Goal: Task Accomplishment & Management: Complete application form

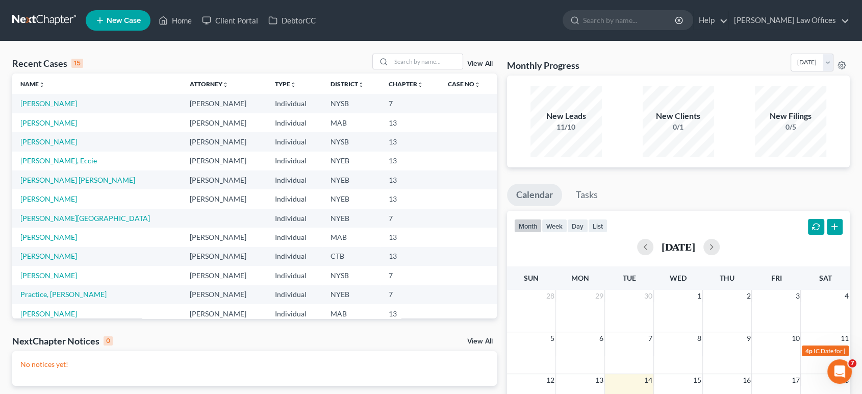
click at [49, 127] on td "[PERSON_NAME]" at bounding box center [96, 122] width 169 height 19
click at [49, 124] on link "[PERSON_NAME]" at bounding box center [48, 122] width 57 height 9
select select "10"
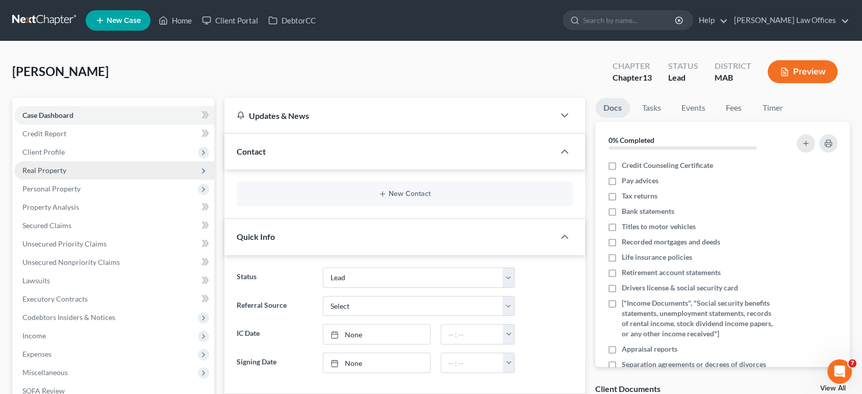
scroll to position [170, 0]
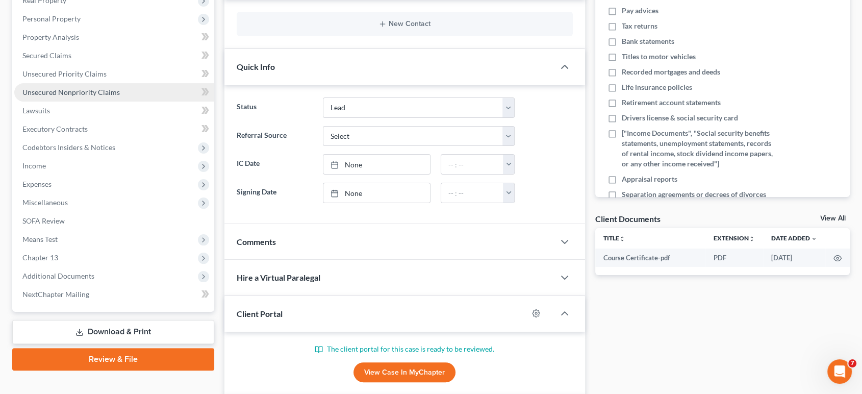
click at [50, 91] on span "Unsecured Nonpriority Claims" at bounding box center [70, 92] width 97 height 9
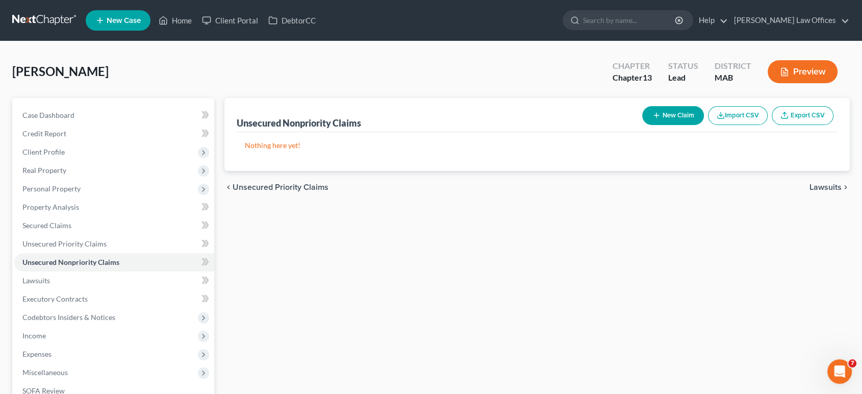
click at [736, 109] on button "Import CSV" at bounding box center [738, 115] width 60 height 19
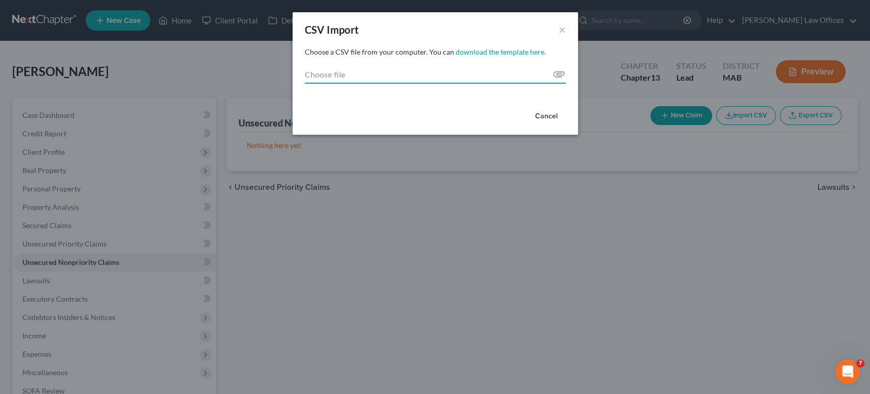
click at [438, 68] on input "Choose file" at bounding box center [435, 74] width 261 height 18
type input "C:\fakepath\creditors_export (1).csv"
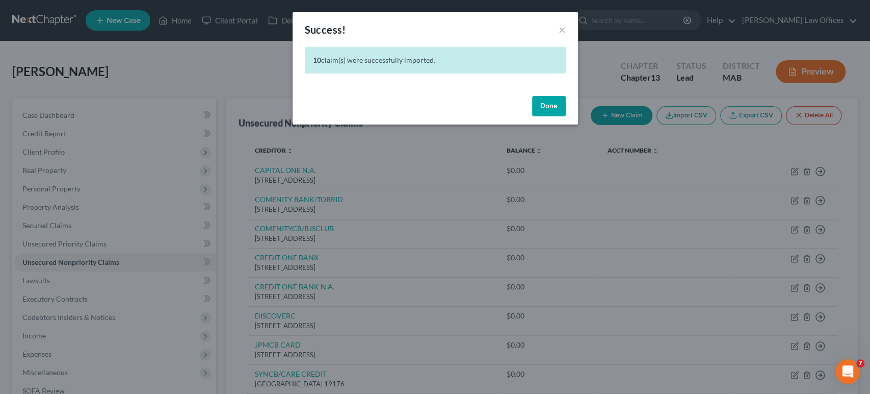
click at [545, 106] on button "Done" at bounding box center [549, 106] width 34 height 20
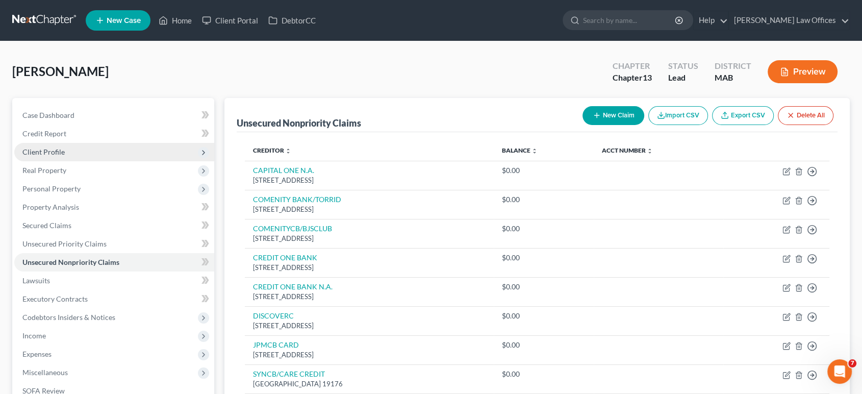
click at [53, 152] on span "Client Profile" at bounding box center [43, 151] width 42 height 9
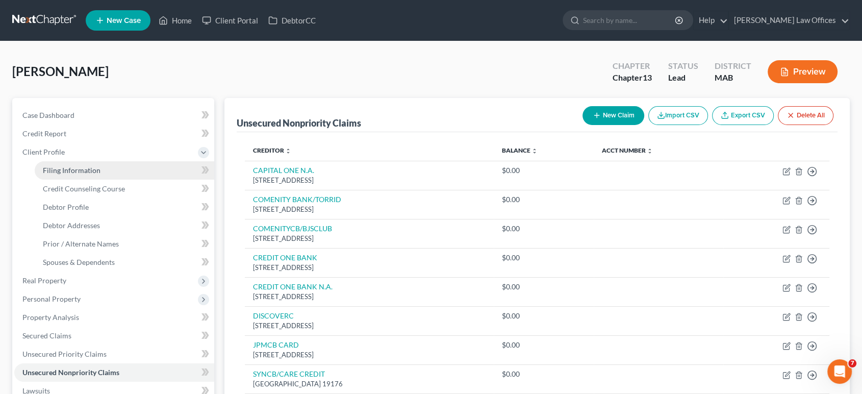
click at [90, 168] on span "Filing Information" at bounding box center [72, 170] width 58 height 9
select select "1"
select select "0"
select select "3"
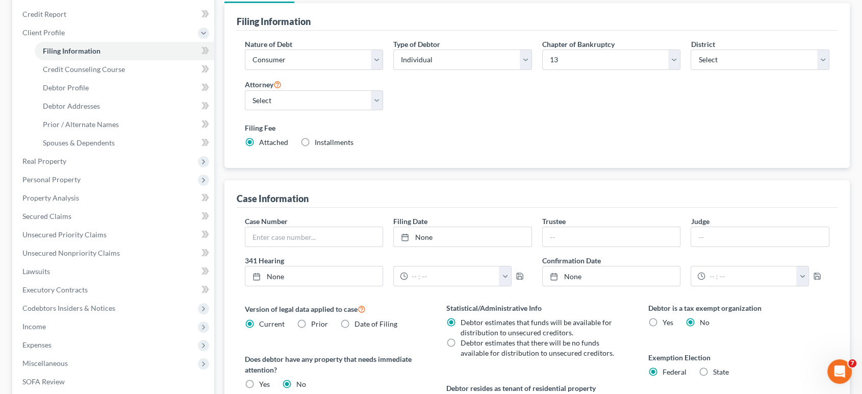
scroll to position [294, 0]
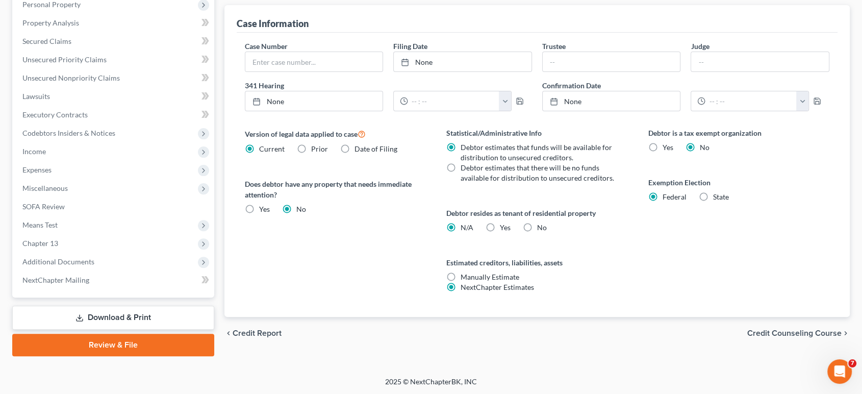
click at [770, 332] on span "Credit Counseling Course" at bounding box center [794, 333] width 94 height 8
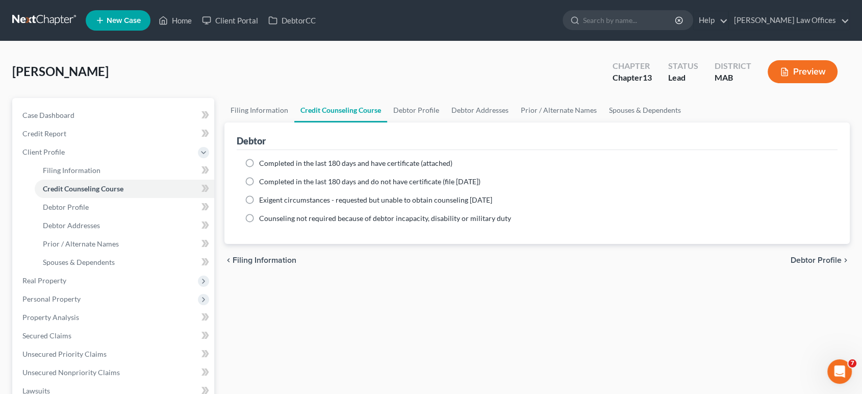
click at [259, 160] on label "Completed in the last 180 days and have certificate (attached)" at bounding box center [355, 163] width 193 height 10
click at [263, 160] on input "Completed in the last 180 days and have certificate (attached)" at bounding box center [266, 161] width 7 height 7
radio input "true"
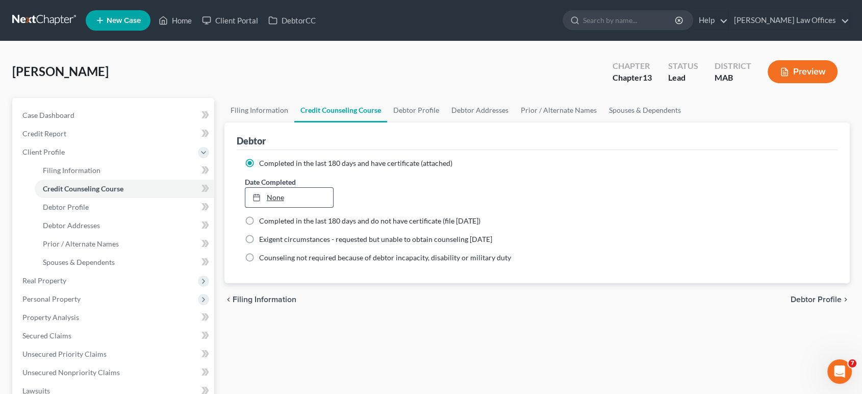
click at [286, 200] on link "None" at bounding box center [289, 197] width 88 height 19
type input "[DATE]"
click at [799, 297] on span "Debtor Profile" at bounding box center [815, 299] width 51 height 8
select select "4"
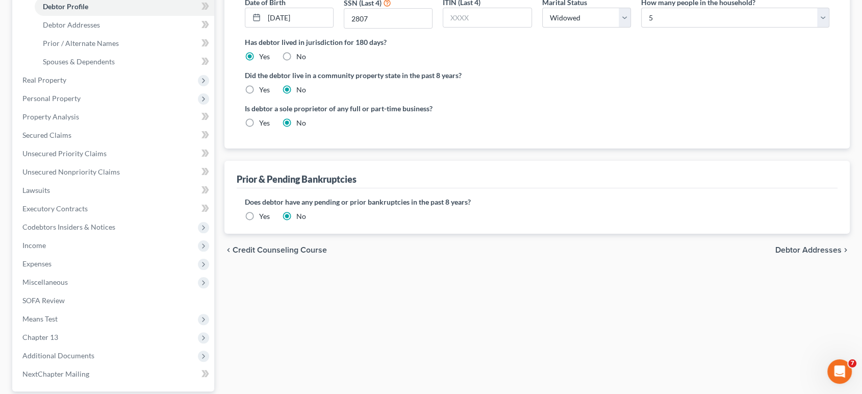
scroll to position [226, 0]
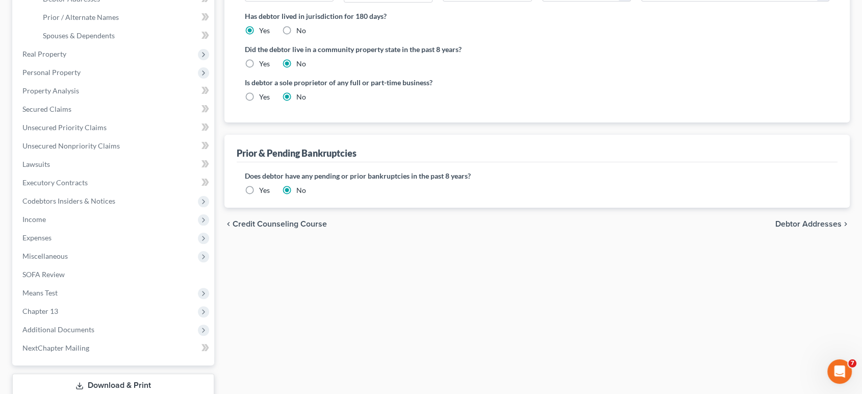
click at [812, 222] on span "Debtor Addresses" at bounding box center [808, 224] width 66 height 8
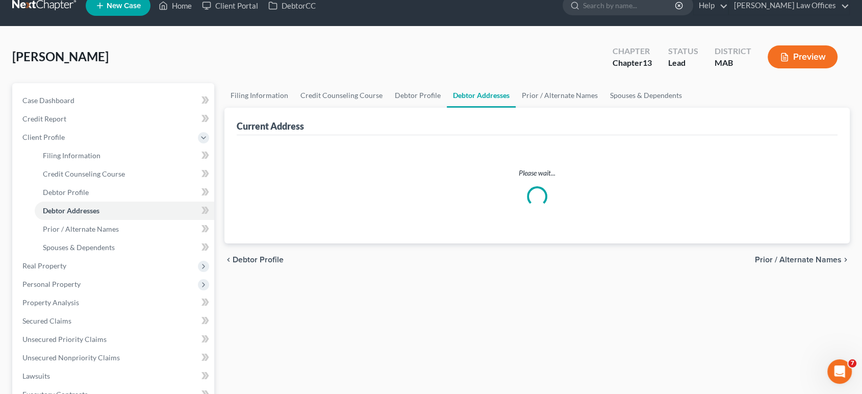
scroll to position [5, 0]
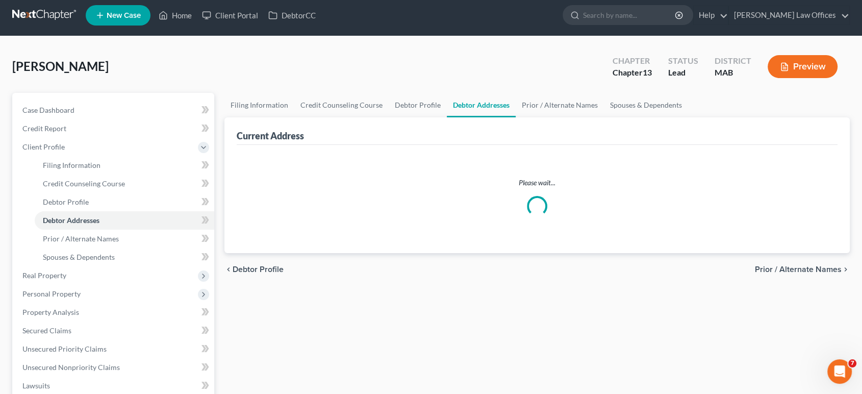
select select "0"
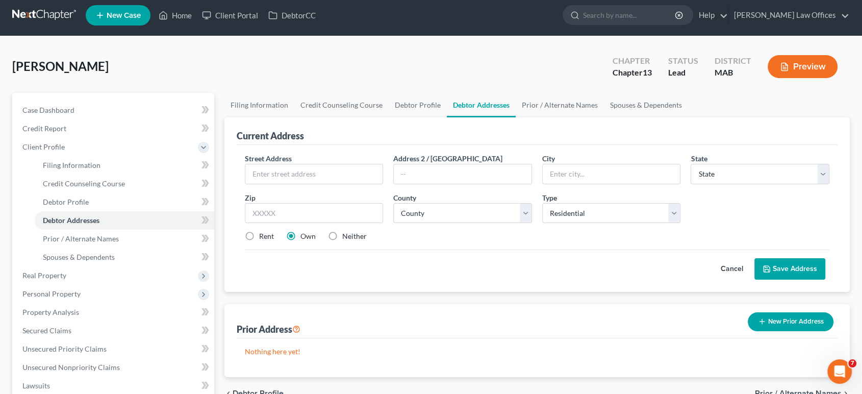
scroll to position [0, 0]
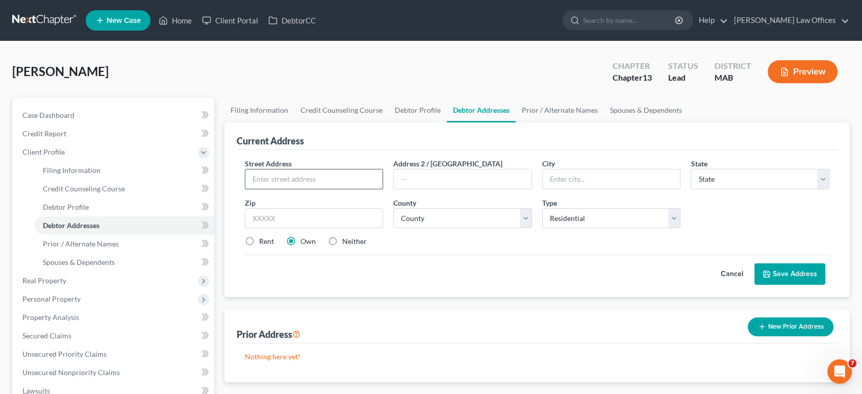
click at [365, 173] on input "text" at bounding box center [314, 178] width 138 height 19
click at [267, 178] on input "[STREET_ADDRESS]" at bounding box center [314, 178] width 138 height 19
type input "[STREET_ADDRESS][PERSON_NAME]"
click at [473, 173] on input "text" at bounding box center [463, 178] width 138 height 19
drag, startPoint x: 554, startPoint y: 174, endPoint x: 557, endPoint y: 178, distance: 5.5
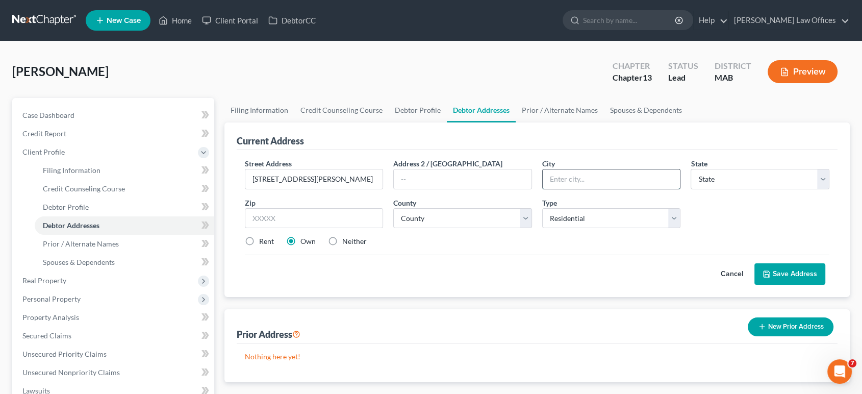
click at [554, 174] on input "text" at bounding box center [611, 178] width 138 height 19
type input "[PERSON_NAME]"
click at [744, 176] on select "State [US_STATE] AK AR AZ CA CO CT DE DC [GEOGRAPHIC_DATA] [GEOGRAPHIC_DATA] GU…" at bounding box center [759, 179] width 139 height 20
select select "22"
click at [690, 169] on select "State [US_STATE] AK AR AZ CA CO CT DE DC [GEOGRAPHIC_DATA] [GEOGRAPHIC_DATA] GU…" at bounding box center [759, 179] width 139 height 20
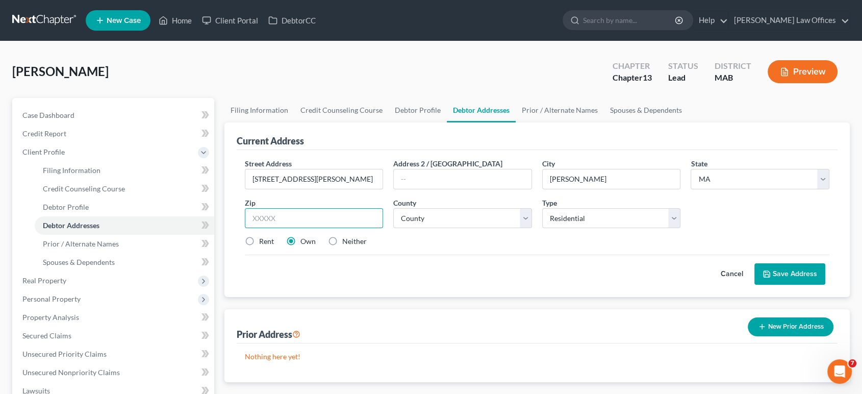
click at [321, 222] on input "text" at bounding box center [314, 218] width 139 height 20
type input "01904"
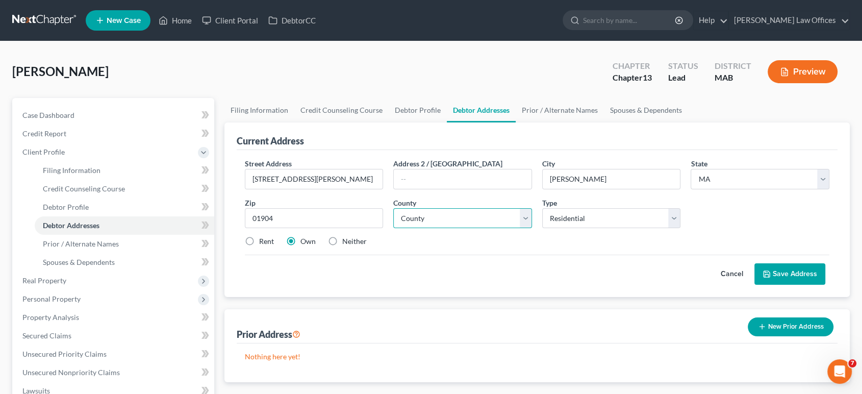
click at [427, 217] on select "County [GEOGRAPHIC_DATA] [GEOGRAPHIC_DATA] [GEOGRAPHIC_DATA] [GEOGRAPHIC_DATA] …" at bounding box center [462, 218] width 139 height 20
select select "4"
click at [393, 208] on select "County [GEOGRAPHIC_DATA] [GEOGRAPHIC_DATA] [GEOGRAPHIC_DATA] [GEOGRAPHIC_DATA] …" at bounding box center [462, 218] width 139 height 20
click at [780, 273] on button "Save Address" at bounding box center [789, 273] width 71 height 21
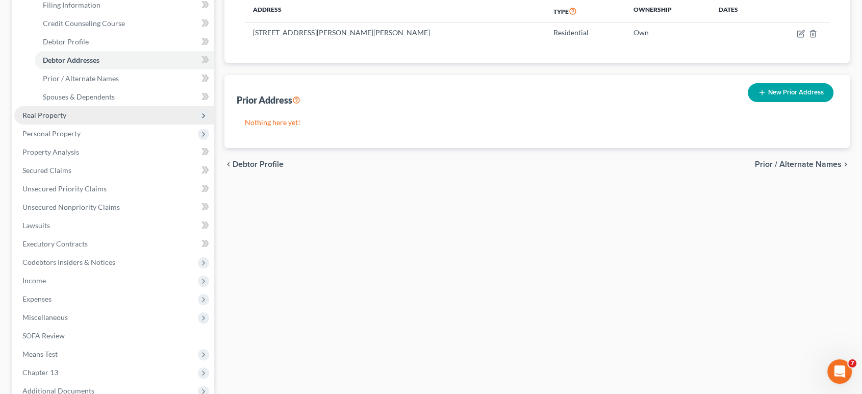
scroll to position [68, 0]
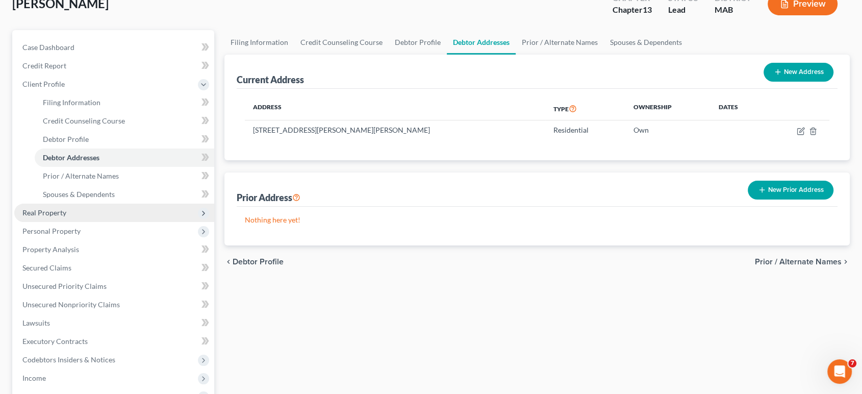
click at [53, 212] on span "Real Property" at bounding box center [44, 212] width 44 height 9
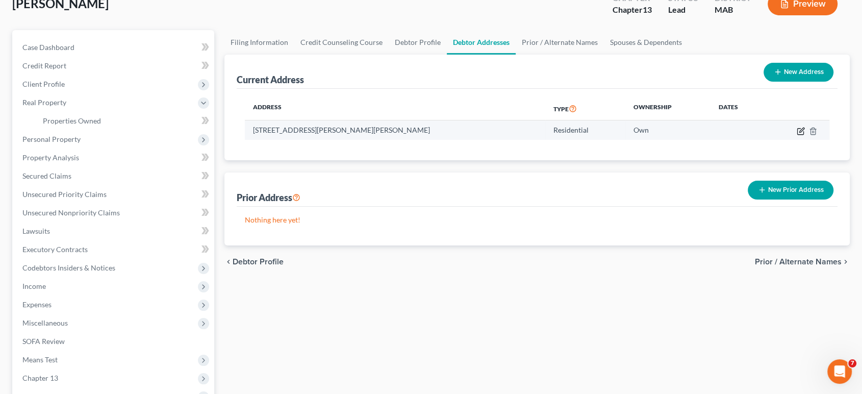
click at [797, 133] on icon "button" at bounding box center [800, 131] width 6 height 6
select select "22"
select select "4"
select select "0"
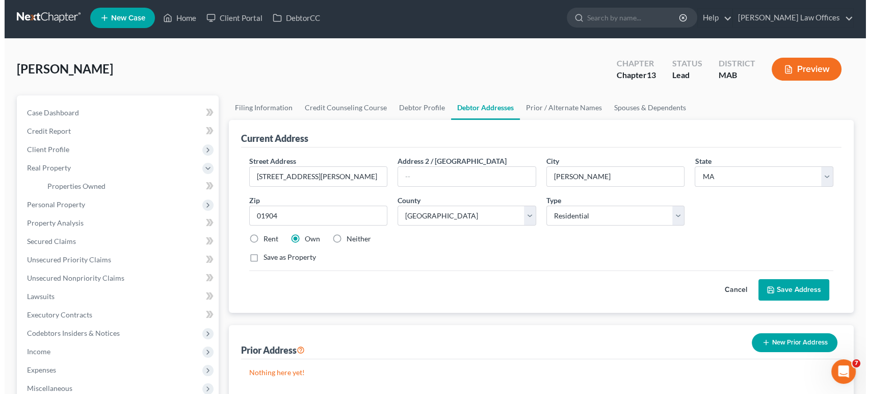
scroll to position [0, 0]
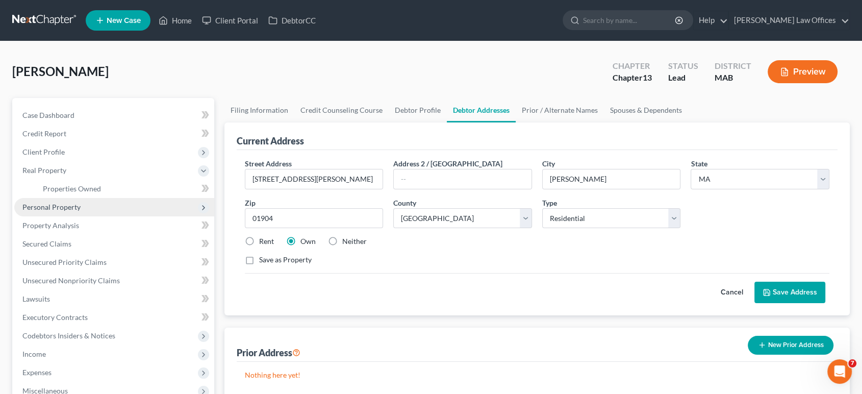
click at [40, 203] on span "Personal Property" at bounding box center [51, 206] width 58 height 9
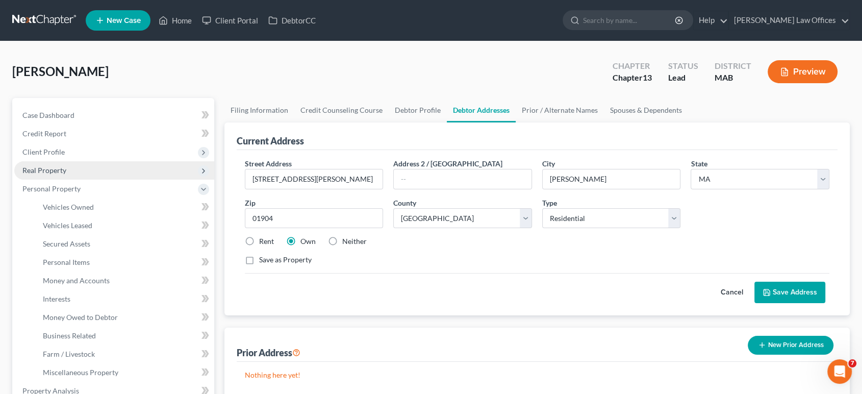
click at [42, 167] on span "Real Property" at bounding box center [44, 170] width 44 height 9
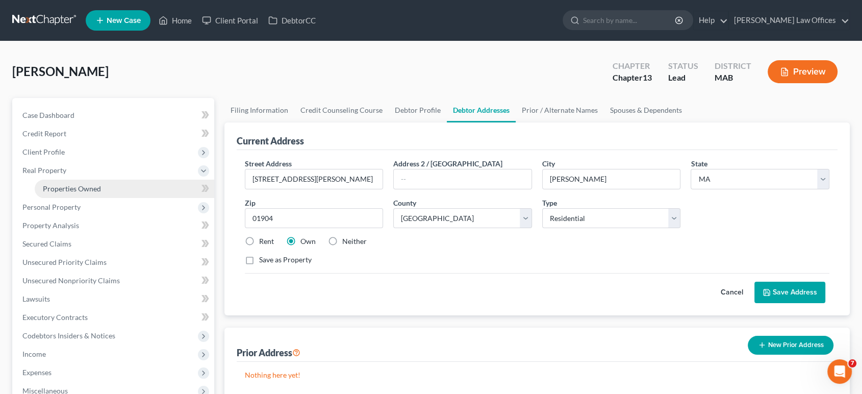
click at [55, 187] on span "Properties Owned" at bounding box center [72, 188] width 58 height 9
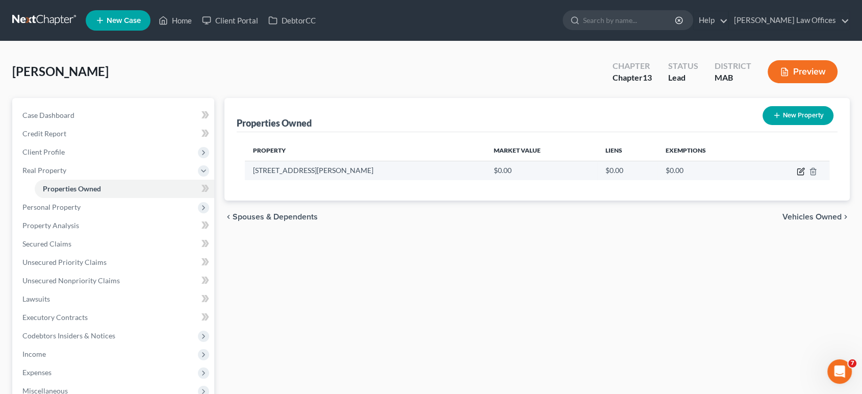
click at [802, 172] on icon "button" at bounding box center [800, 171] width 8 height 8
select select "22"
select select "4"
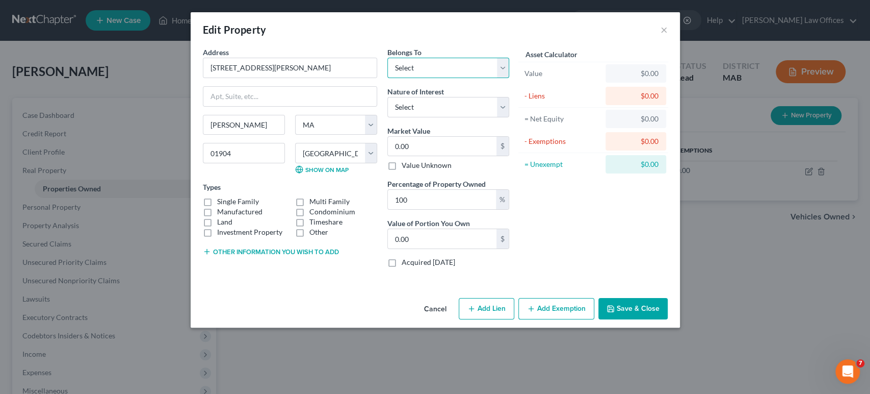
click at [506, 64] on select "Select Debtor 1 Only Debtor 2 Only Debtor 1 And Debtor 2 Only At Least One Of T…" at bounding box center [448, 68] width 122 height 20
select select "3"
click at [387, 58] on select "Select Debtor 1 Only Debtor 2 Only Debtor 1 And Debtor 2 Only At Least One Of T…" at bounding box center [448, 68] width 122 height 20
click at [502, 70] on select "Select Debtor 1 Only Debtor 2 Only Debtor 1 And Debtor 2 Only At Least One Of T…" at bounding box center [448, 68] width 122 height 20
click at [387, 58] on select "Select Debtor 1 Only Debtor 2 Only Debtor 1 And Debtor 2 Only At Least One Of T…" at bounding box center [448, 68] width 122 height 20
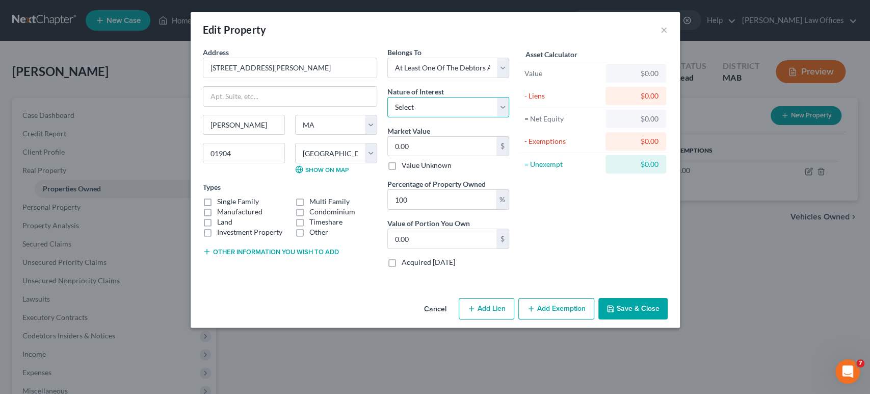
click at [445, 107] on select "Select Fee Simple Joint Tenant Life Estate Equitable Interest Future Interest T…" at bounding box center [448, 107] width 122 height 20
click at [387, 97] on select "Select Fee Simple Joint Tenant Life Estate Equitable Interest Future Interest T…" at bounding box center [448, 107] width 122 height 20
click at [499, 106] on select "Select Fee Simple Joint Tenant Life Estate Equitable Interest Future Interest T…" at bounding box center [448, 107] width 122 height 20
select select "3"
click at [387, 97] on select "Select Fee Simple Joint Tenant Life Estate Equitable Interest Future Interest T…" at bounding box center [448, 107] width 122 height 20
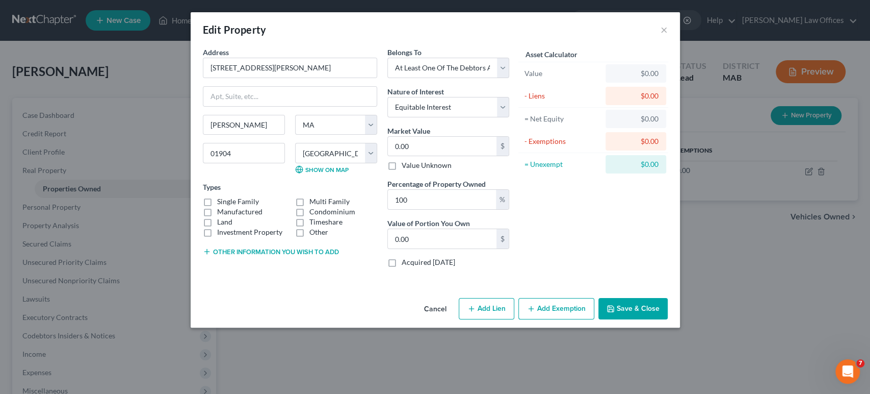
click at [610, 195] on div "Asset Calculator Value $0.00 - Liens $0.00 = Net Equity $0.00 - Exemptions $0.0…" at bounding box center [593, 161] width 159 height 228
click at [412, 146] on input "0.00" at bounding box center [442, 146] width 109 height 19
type input "6"
type input "6.00"
type input "69"
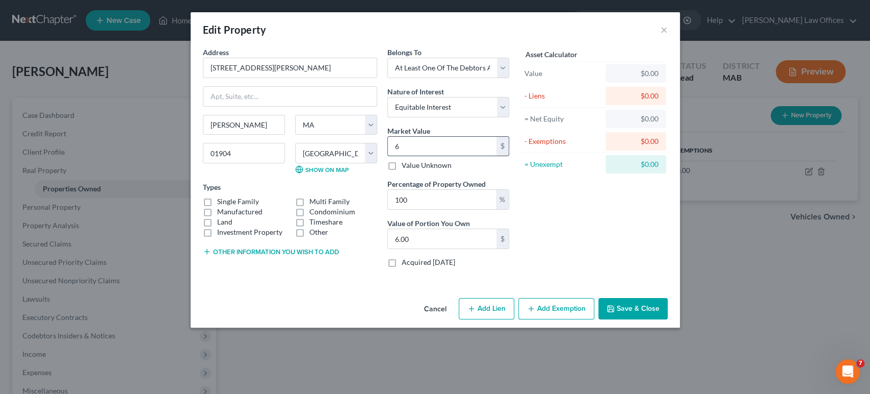
type input "69.00"
type input "697"
type input "697.00"
type input "6970"
type input "6,970.00"
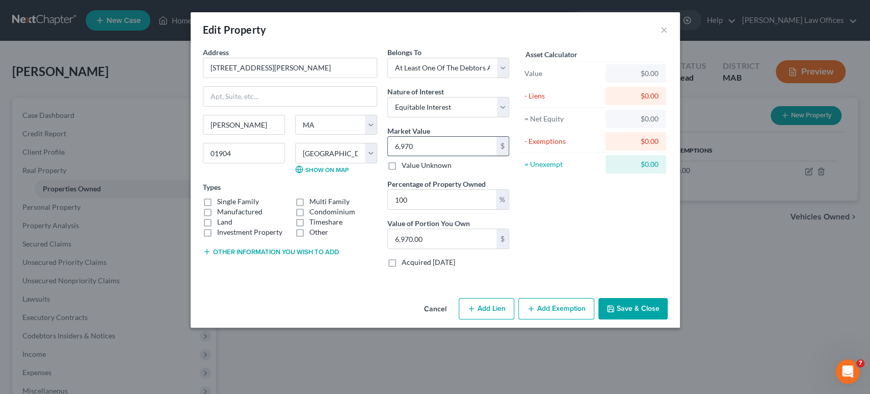
type input "6,9700"
type input "69,700.00"
type input "69,7000"
type input "697,000.00"
type input "697,000"
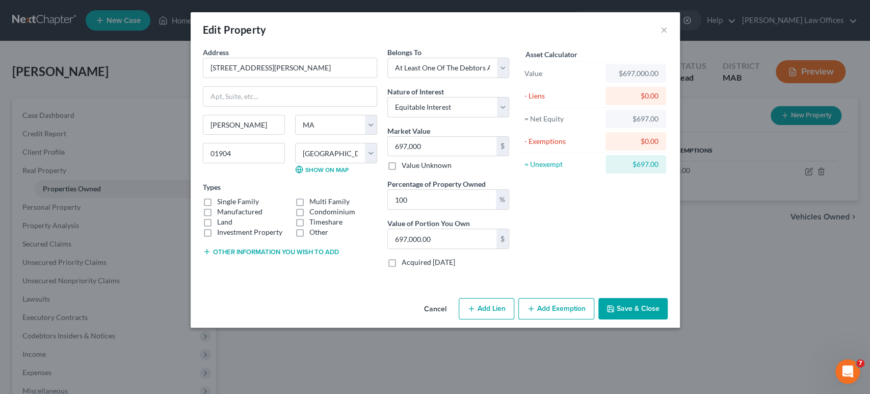
click at [488, 310] on button "Add Lien" at bounding box center [487, 308] width 56 height 21
select select "3"
select select "0"
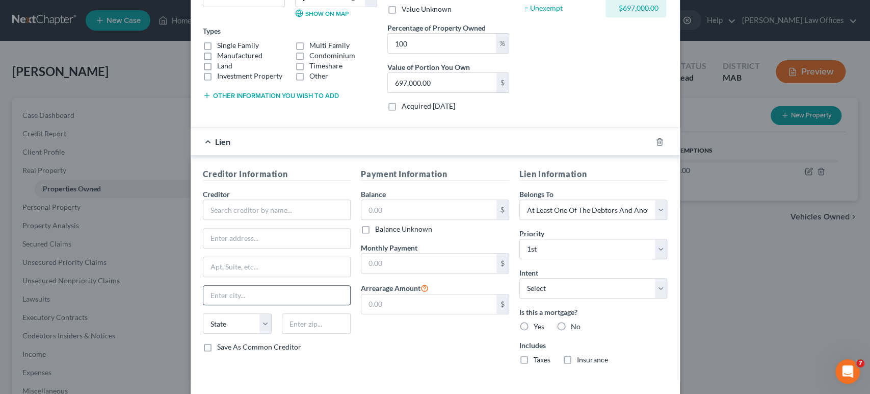
scroll to position [170, 0]
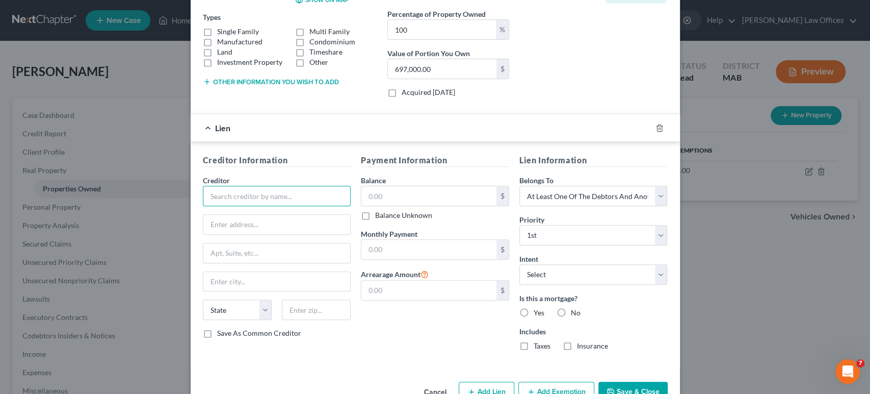
click at [263, 195] on input "text" at bounding box center [277, 196] width 148 height 20
type input "Select Portfolio Servicing, Inc"
click at [240, 223] on input "text" at bounding box center [276, 224] width 147 height 19
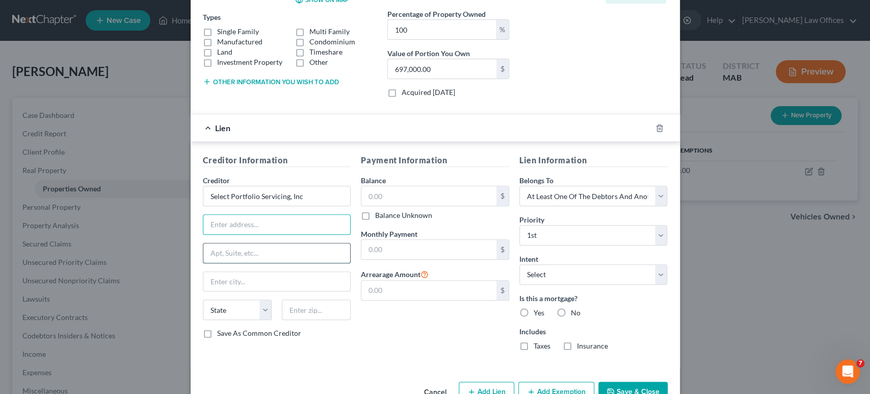
click at [233, 248] on input "text" at bounding box center [276, 252] width 147 height 19
click at [655, 275] on select "Select Surrender Redeem Reaffirm Avoid Other" at bounding box center [594, 274] width 148 height 20
select select "4"
click at [520, 264] on select "Select Surrender Redeem Reaffirm Avoid Other" at bounding box center [594, 274] width 148 height 20
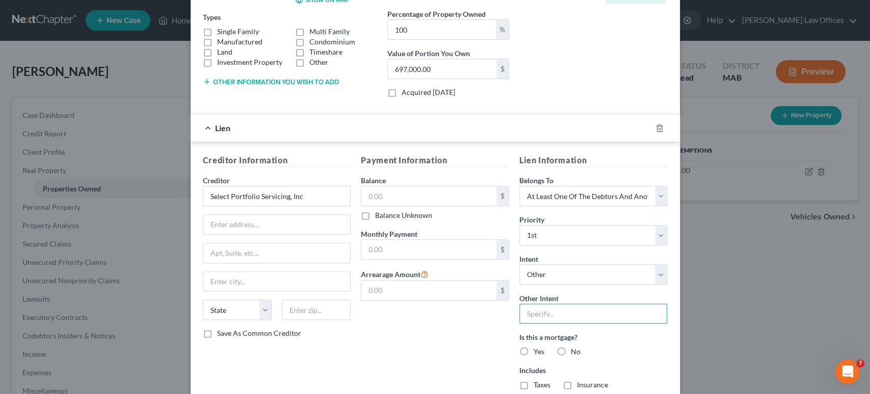
click at [579, 312] on input "text" at bounding box center [594, 313] width 148 height 20
type input "Pay arrears inside the plan"
click at [534, 347] on label "Yes" at bounding box center [539, 351] width 11 height 10
click at [538, 347] on input "Yes" at bounding box center [541, 349] width 7 height 7
radio input "true"
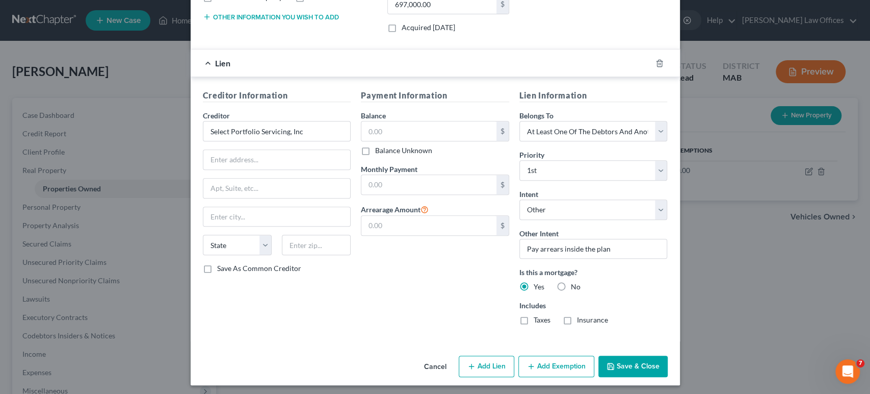
scroll to position [237, 0]
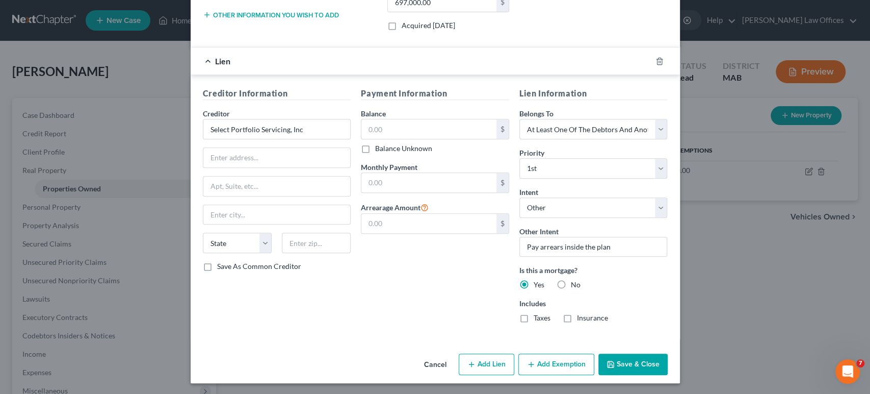
click at [534, 316] on label "Taxes" at bounding box center [542, 318] width 17 height 10
click at [538, 316] on input "Taxes" at bounding box center [541, 316] width 7 height 7
checkbox input "true"
click at [577, 317] on label "Insurance" at bounding box center [592, 318] width 31 height 10
click at [581, 317] on input "Insurance" at bounding box center [584, 316] width 7 height 7
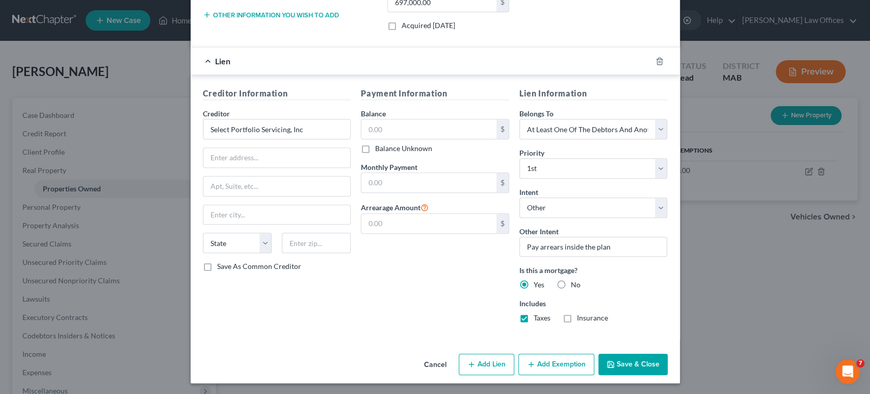
checkbox input "true"
click at [425, 179] on input "text" at bounding box center [428, 182] width 135 height 19
type input "1,768.01"
click at [418, 127] on input "text" at bounding box center [428, 128] width 135 height 19
type input "136,463.41"
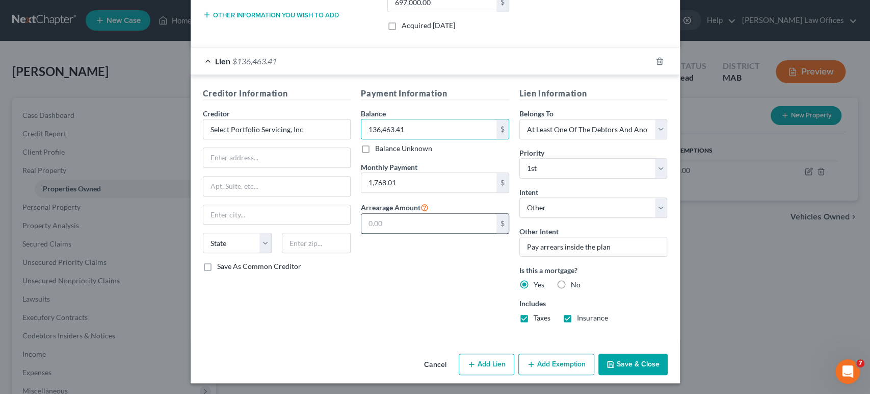
click at [417, 220] on input "text" at bounding box center [428, 223] width 135 height 19
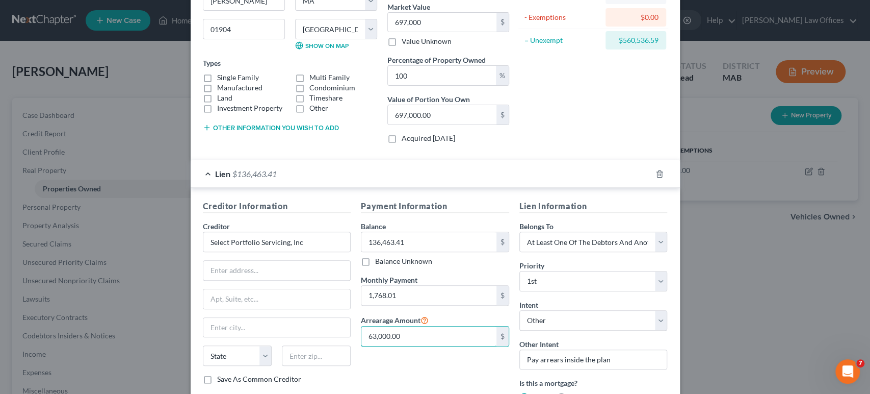
scroll to position [123, 0]
type input "63,000.00"
drag, startPoint x: 202, startPoint y: 80, endPoint x: 208, endPoint y: 80, distance: 6.1
click at [217, 84] on label "Manufactured" at bounding box center [239, 89] width 45 height 10
click at [221, 84] on input "Manufactured" at bounding box center [224, 87] width 7 height 7
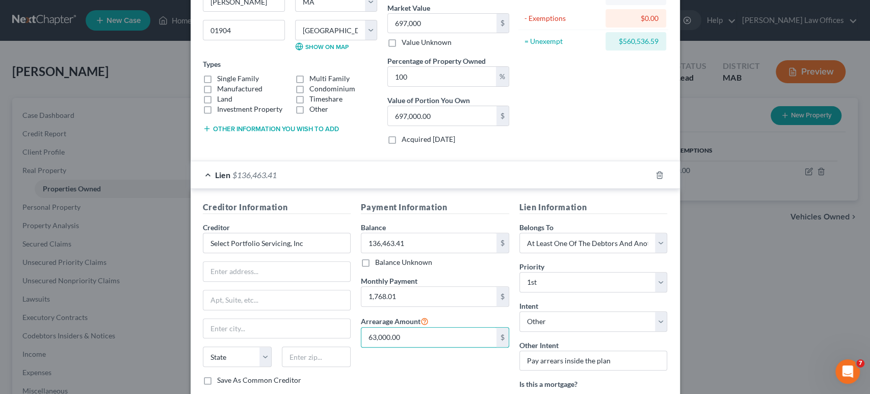
checkbox input "true"
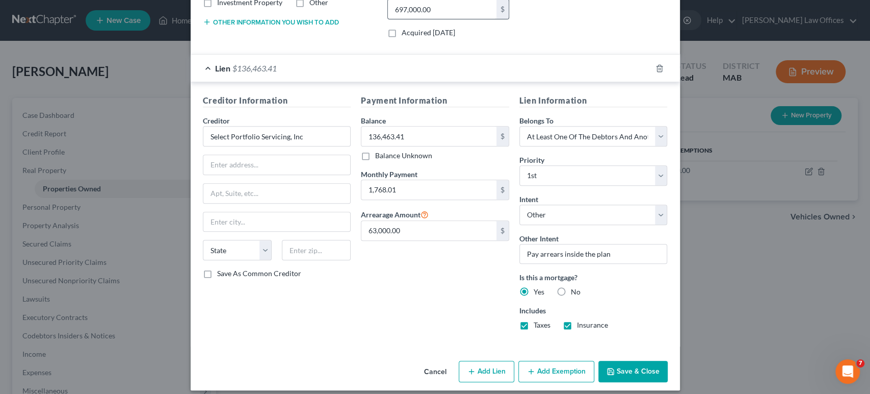
scroll to position [237, 0]
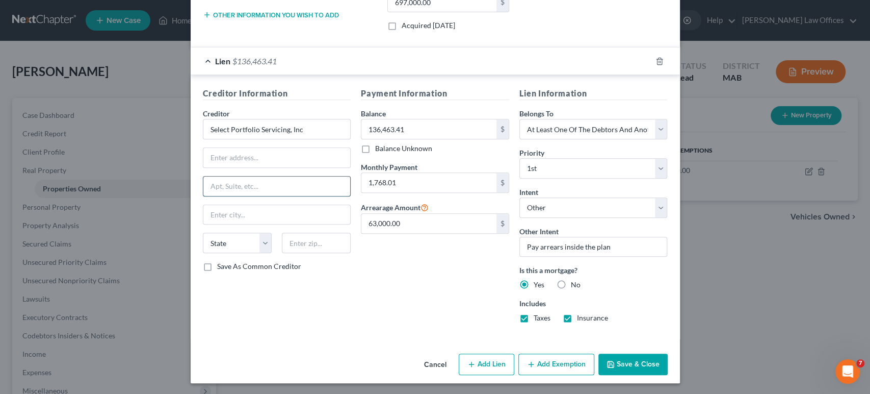
click at [278, 183] on input "text" at bounding box center [276, 185] width 147 height 19
click at [268, 160] on input "text" at bounding box center [276, 157] width 147 height 19
type input "P"
click at [280, 189] on input "text" at bounding box center [276, 185] width 147 height 19
click at [278, 162] on input "Attn: Bankruptcy Dept." at bounding box center [276, 157] width 147 height 19
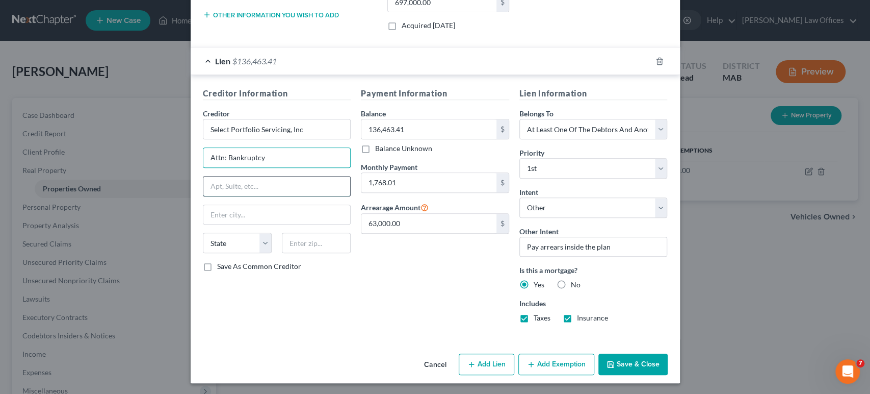
click at [244, 189] on input "text" at bounding box center [276, 185] width 147 height 19
click at [274, 156] on input "Attn: Bankruptcy" at bounding box center [276, 157] width 147 height 19
type input "Attn: Bankruptcy Dept"
click at [255, 187] on input "text" at bounding box center [276, 185] width 147 height 19
type input "[STREET_ADDRESS][PERSON_NAME]"
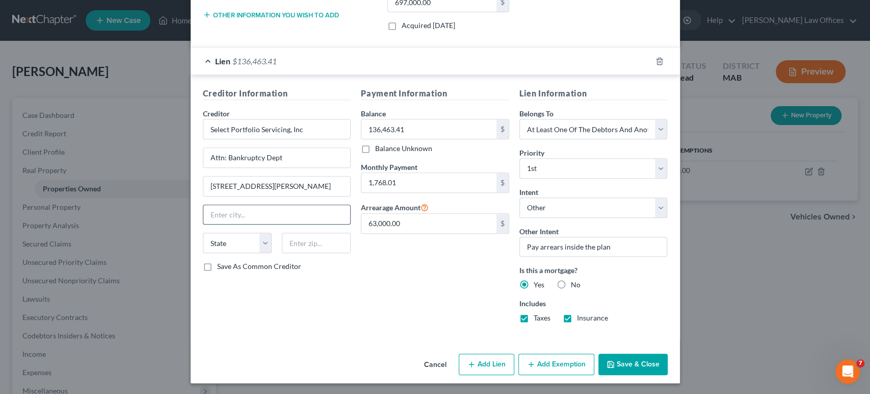
click at [235, 208] on input "text" at bounding box center [276, 214] width 147 height 19
type input "[GEOGRAPHIC_DATA]"
click at [257, 242] on select "State [US_STATE] AK AR AZ CA CO CT DE DC [GEOGRAPHIC_DATA] [GEOGRAPHIC_DATA] GU…" at bounding box center [237, 242] width 69 height 20
select select "46"
click at [203, 232] on select "State [US_STATE] AK AR AZ CA CO CT DE DC [GEOGRAPHIC_DATA] [GEOGRAPHIC_DATA] GU…" at bounding box center [237, 242] width 69 height 20
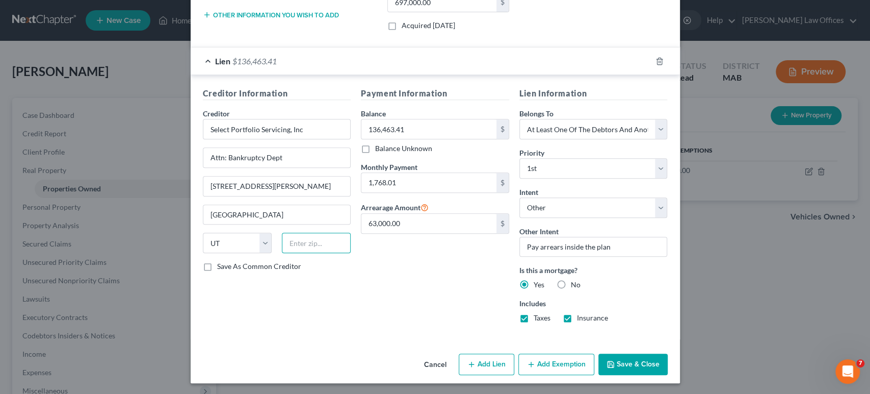
click at [295, 243] on input "text" at bounding box center [316, 242] width 69 height 20
type input "84119"
click at [422, 302] on div "Payment Information Balance 136,463.41 $ Balance Unknown Balance Undetermined 1…" at bounding box center [435, 209] width 159 height 244
type input "[GEOGRAPHIC_DATA]"
click at [563, 361] on button "Add Exemption" at bounding box center [557, 363] width 76 height 21
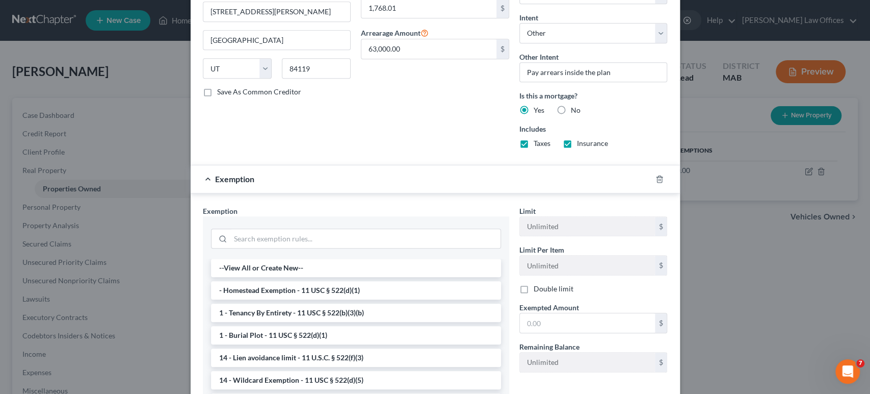
scroll to position [510, 0]
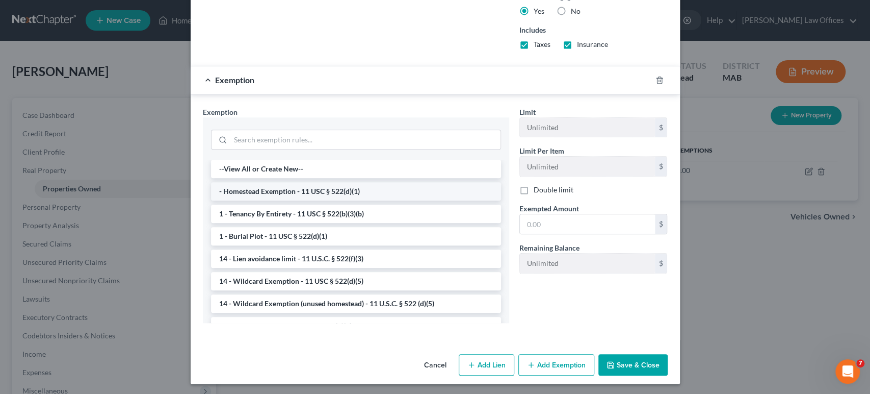
click at [317, 191] on li "- Homestead Exemption - 11 USC § 522(d)(1)" at bounding box center [356, 191] width 290 height 18
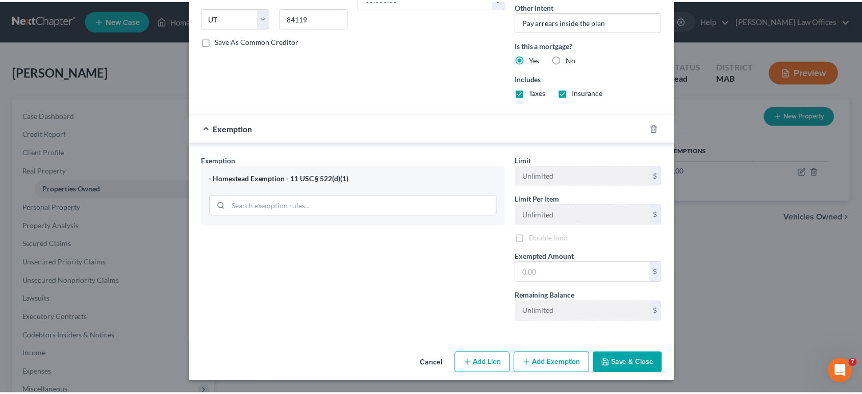
scroll to position [460, 0]
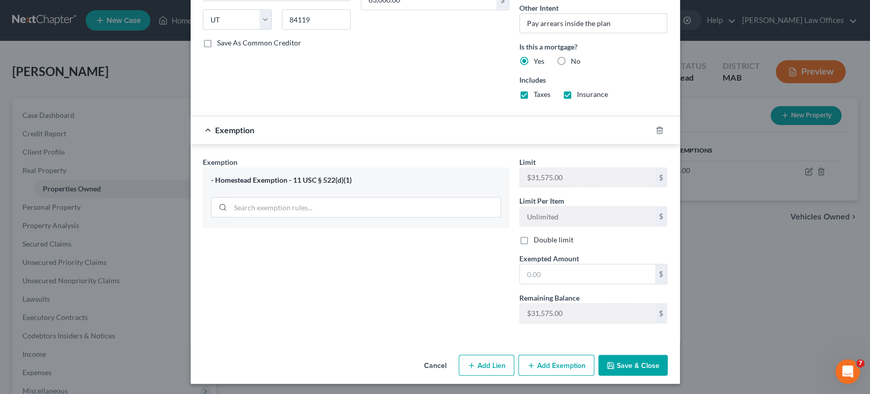
click at [534, 240] on label "Double limit" at bounding box center [554, 240] width 40 height 10
click at [538, 240] on input "Double limit" at bounding box center [541, 238] width 7 height 7
checkbox input "true"
click at [537, 272] on input "text" at bounding box center [587, 273] width 135 height 19
type input "63,150.00"
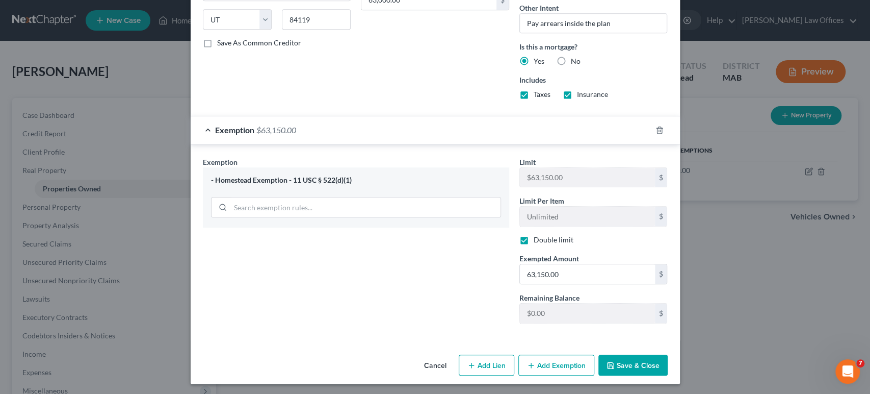
click at [657, 365] on button "Save & Close" at bounding box center [633, 364] width 69 height 21
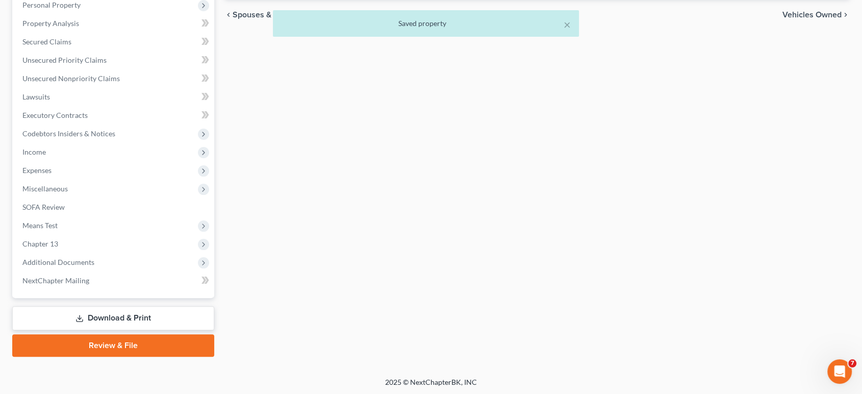
scroll to position [202, 0]
click at [792, 15] on div "× Saved property" at bounding box center [426, 26] width 862 height 32
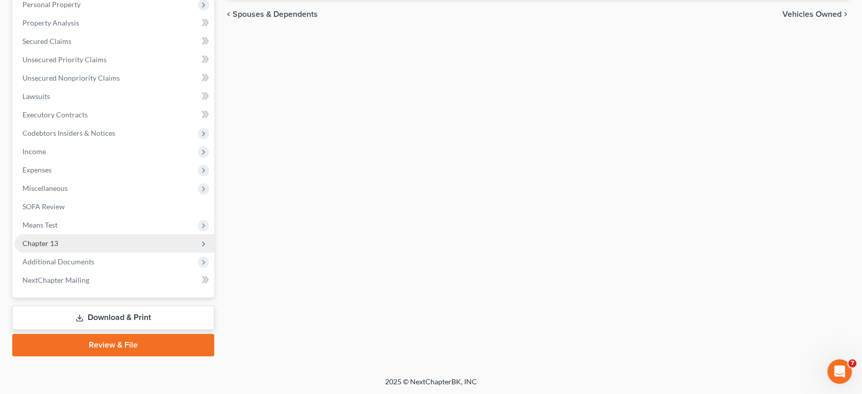
click at [45, 244] on span "Chapter 13" at bounding box center [40, 243] width 36 height 9
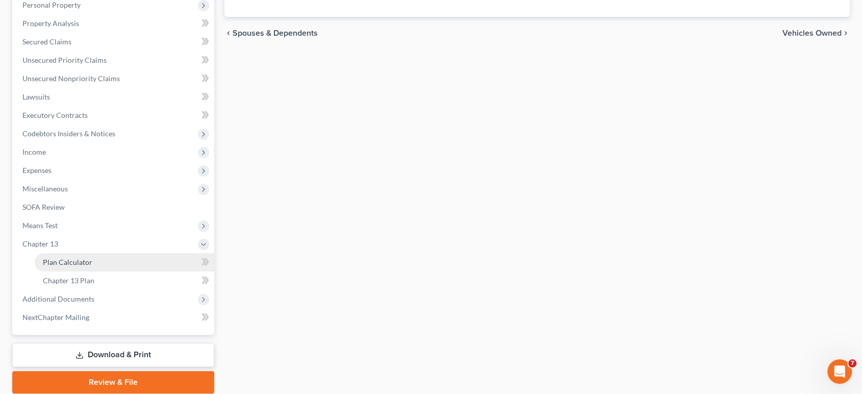
click at [46, 259] on span "Plan Calculator" at bounding box center [67, 261] width 49 height 9
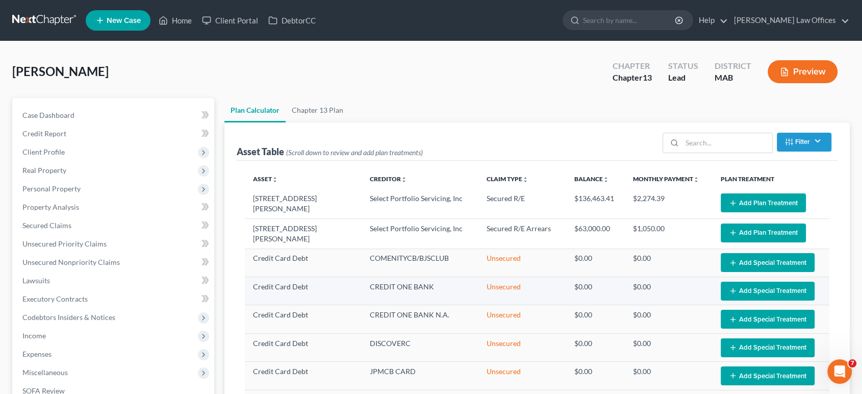
select select "59"
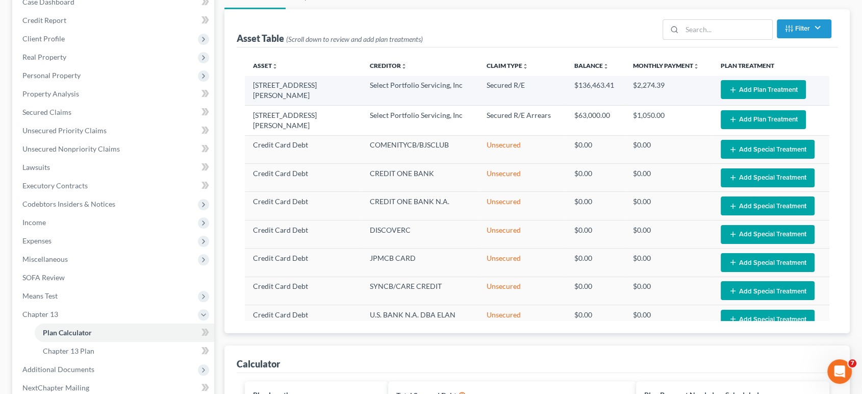
click at [740, 91] on button "Add Plan Treatment" at bounding box center [762, 89] width 85 height 19
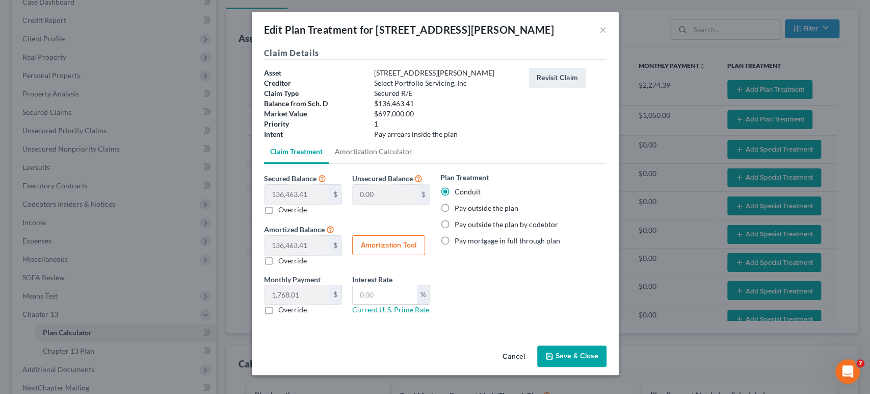
click at [278, 310] on label "Override" at bounding box center [292, 309] width 29 height 10
click at [282, 310] on input "Override" at bounding box center [285, 307] width 7 height 7
checkbox input "true"
click at [290, 296] on input "text" at bounding box center [297, 294] width 65 height 19
type input "1,768.01"
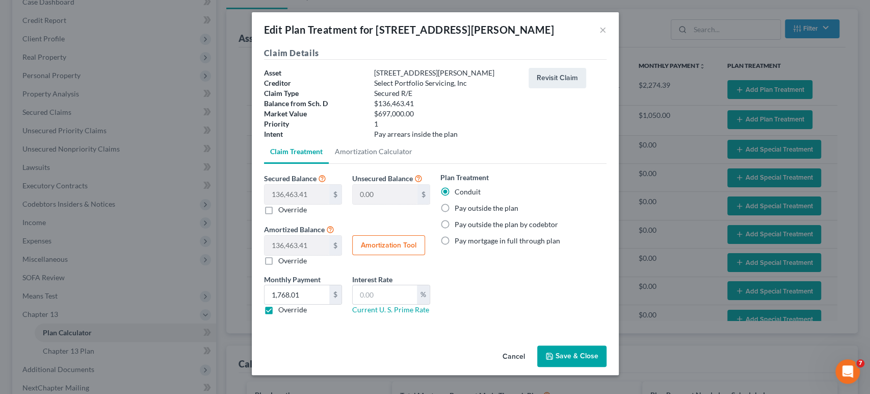
click at [561, 355] on button "Save & Close" at bounding box center [571, 355] width 69 height 21
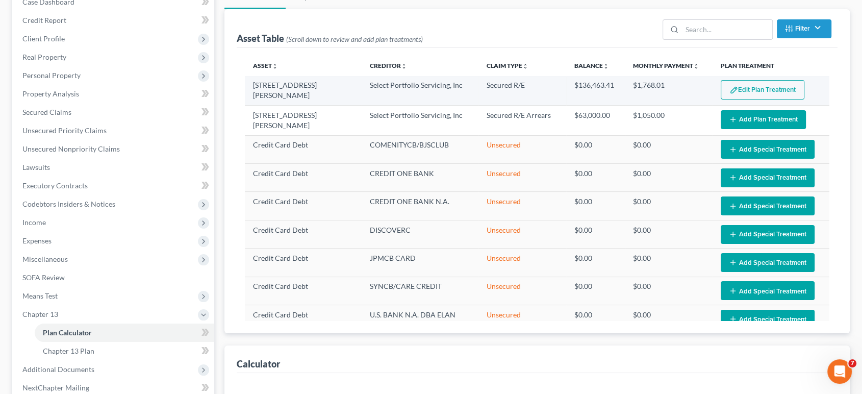
select select "59"
click at [731, 93] on button "Edit Plan Treatment" at bounding box center [762, 89] width 84 height 19
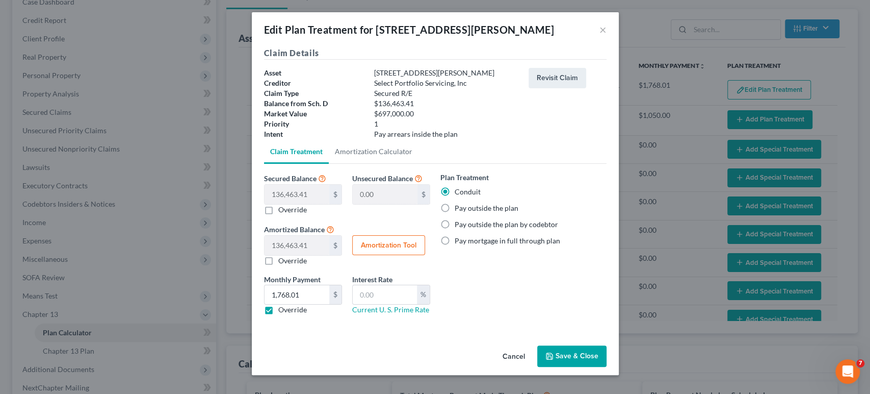
click at [455, 208] on label "Pay outside the plan" at bounding box center [487, 208] width 64 height 10
click at [459, 208] on input "Pay outside the plan" at bounding box center [462, 206] width 7 height 7
radio input "true"
click at [562, 352] on button "Save & Close" at bounding box center [571, 355] width 69 height 21
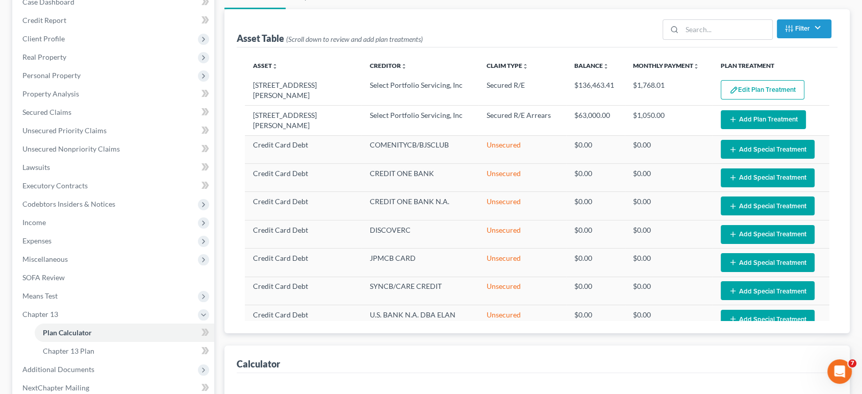
select select "59"
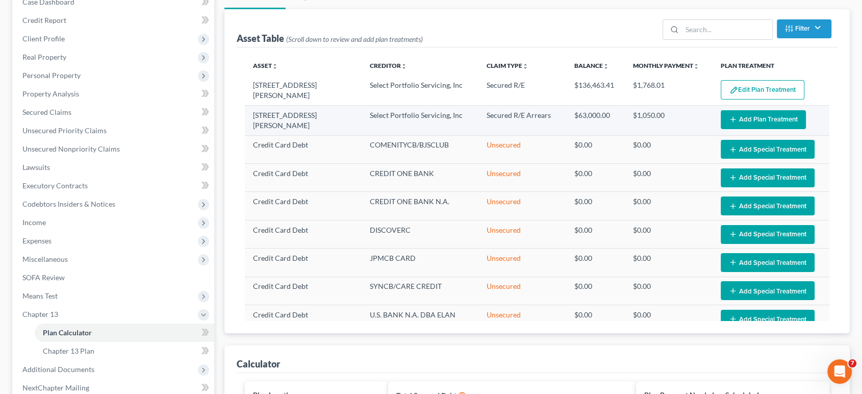
click at [734, 119] on button "Add Plan Treatment" at bounding box center [762, 119] width 85 height 19
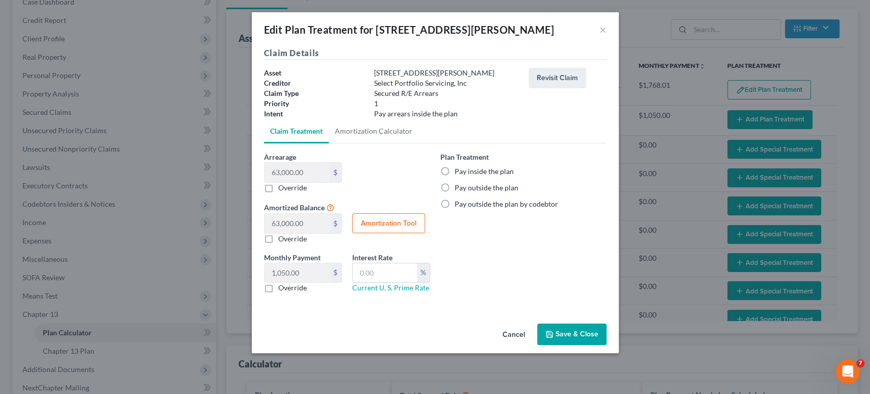
click at [455, 172] on label "Pay inside the plan" at bounding box center [484, 171] width 59 height 10
click at [459, 172] on input "Pay inside the plan" at bounding box center [462, 169] width 7 height 7
radio input "true"
click at [382, 227] on button "Amortization Tool" at bounding box center [388, 223] width 73 height 20
type input "63,000.00"
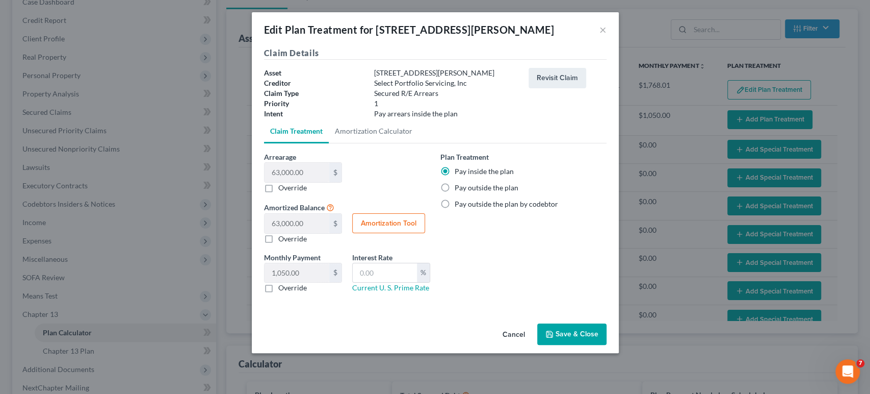
type input "60"
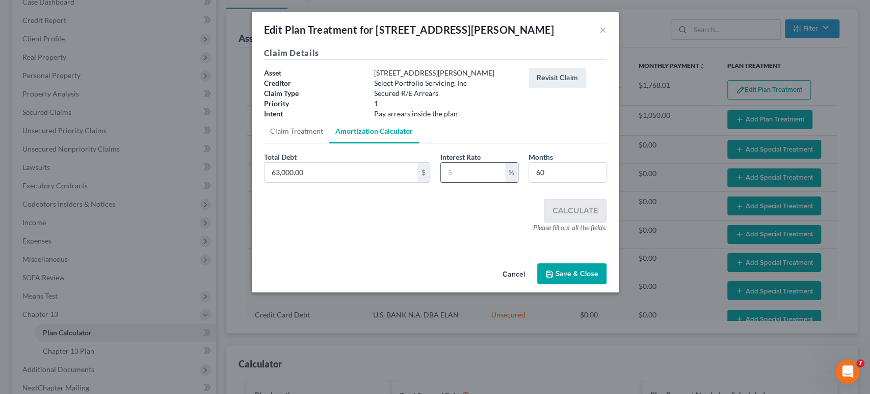
click at [481, 176] on input "text" at bounding box center [473, 172] width 64 height 19
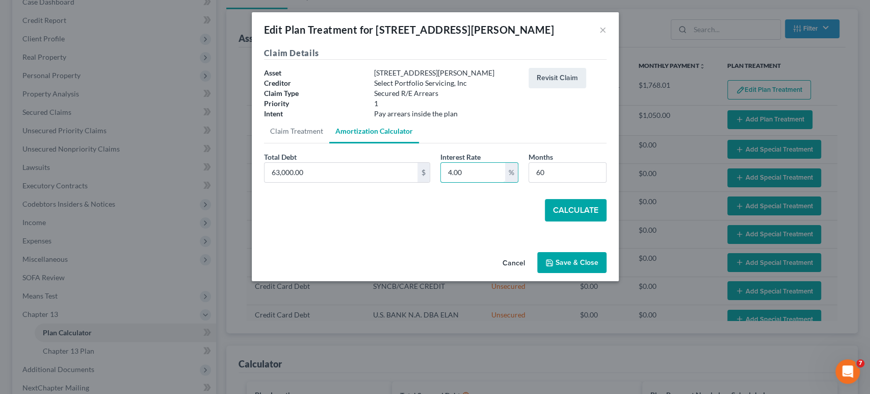
type input "4.00"
click at [571, 202] on button "Calculate" at bounding box center [576, 210] width 62 height 22
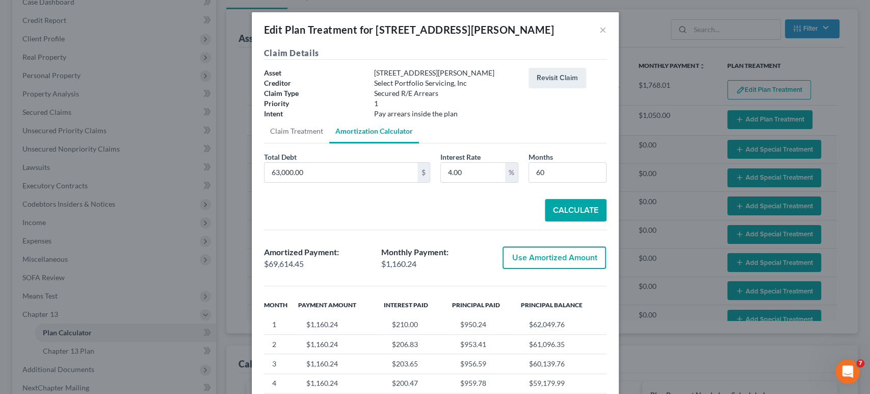
click at [554, 257] on button "Use Amortized Amount" at bounding box center [554, 257] width 103 height 22
type input "69,614.45"
checkbox input "true"
type input "1,160.24"
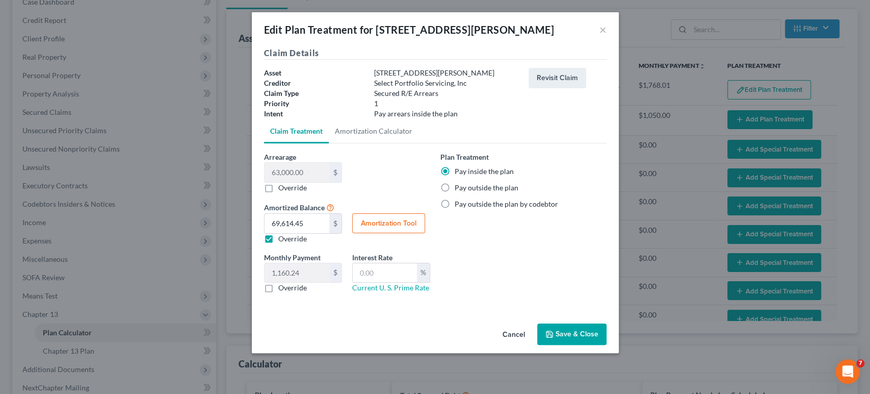
click at [570, 333] on button "Save & Close" at bounding box center [571, 333] width 69 height 21
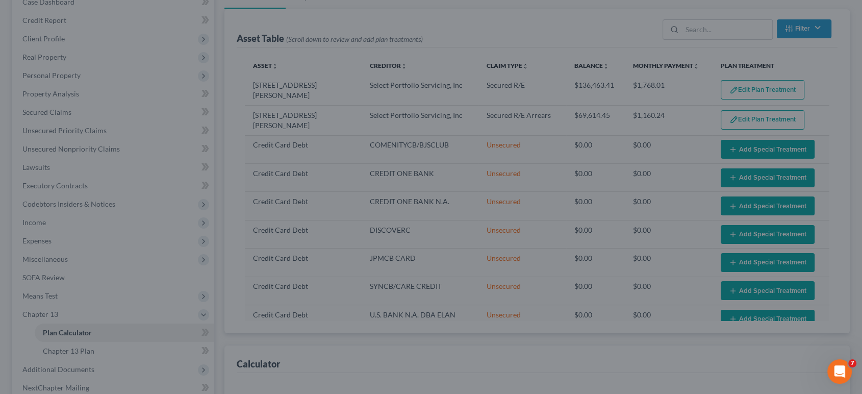
select select "59"
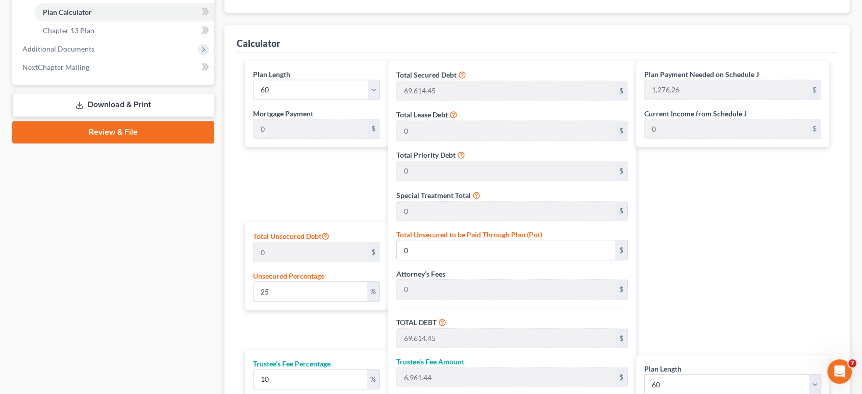
scroll to position [453, 0]
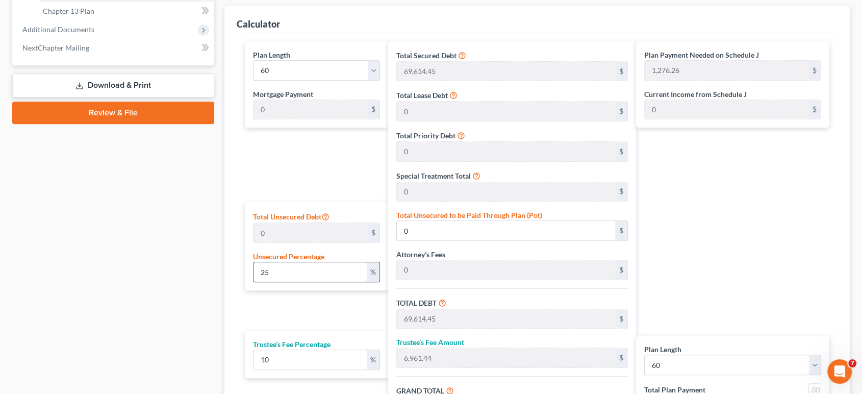
click at [264, 275] on input "25" at bounding box center [310, 271] width 114 height 19
click at [268, 275] on input "25" at bounding box center [310, 271] width 114 height 19
type input "2"
click at [696, 261] on div "Plan Payment Needed on Schedule J 1,276.26 $ Current Income from Schedule J 0 $…" at bounding box center [735, 248] width 198 height 414
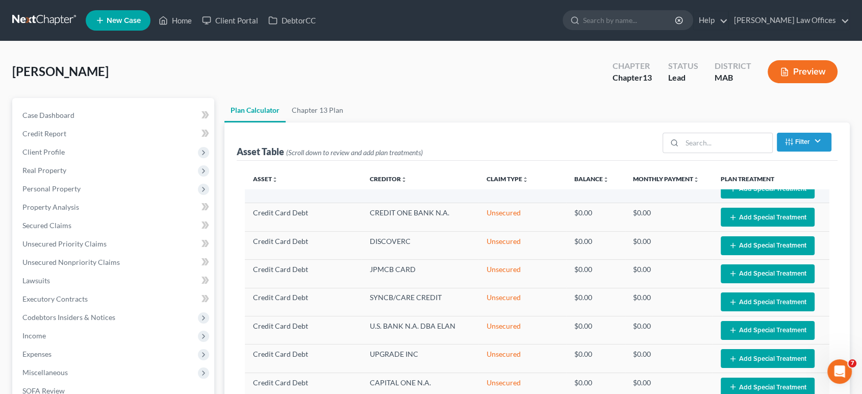
scroll to position [226, 0]
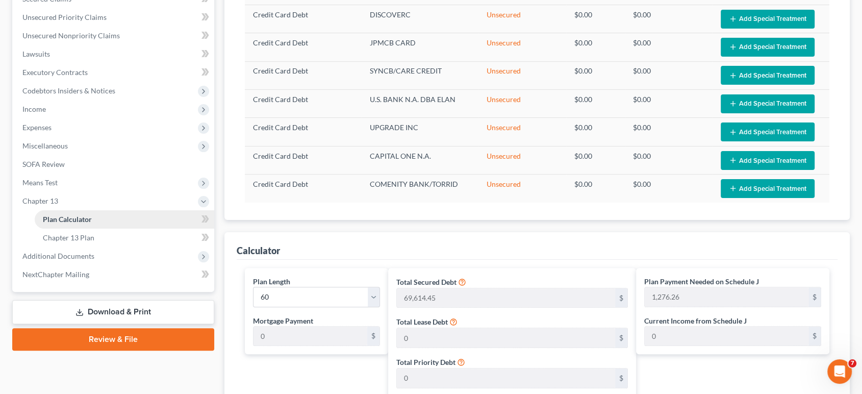
click at [58, 219] on span "Plan Calculator" at bounding box center [67, 219] width 49 height 9
click at [48, 184] on span "Means Test" at bounding box center [39, 182] width 35 height 9
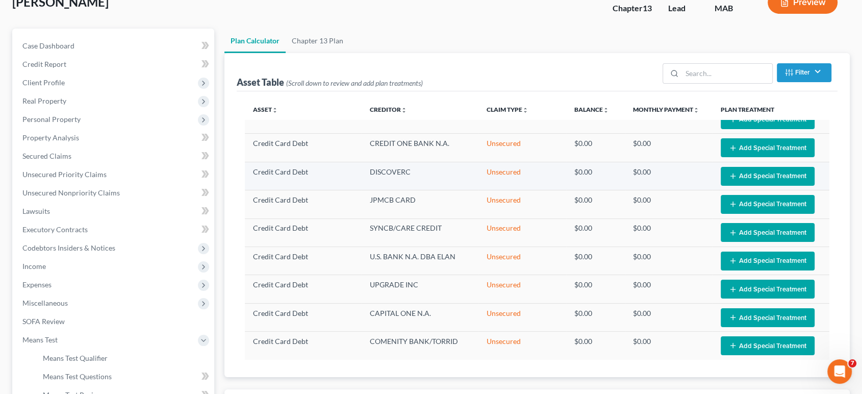
scroll to position [0, 0]
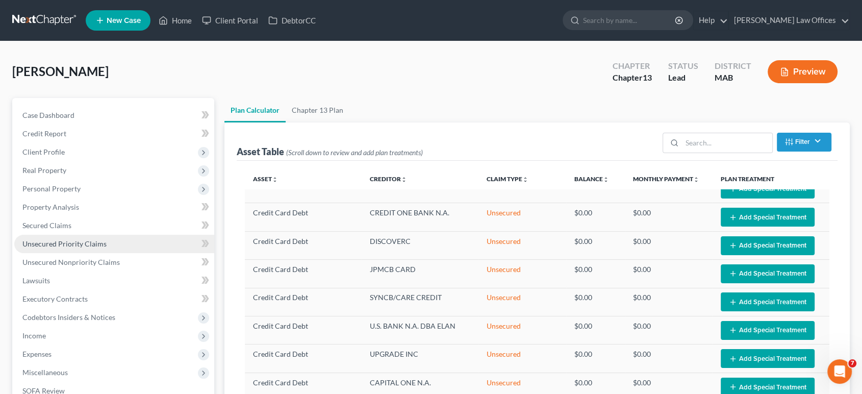
click at [57, 243] on span "Unsecured Priority Claims" at bounding box center [64, 243] width 84 height 9
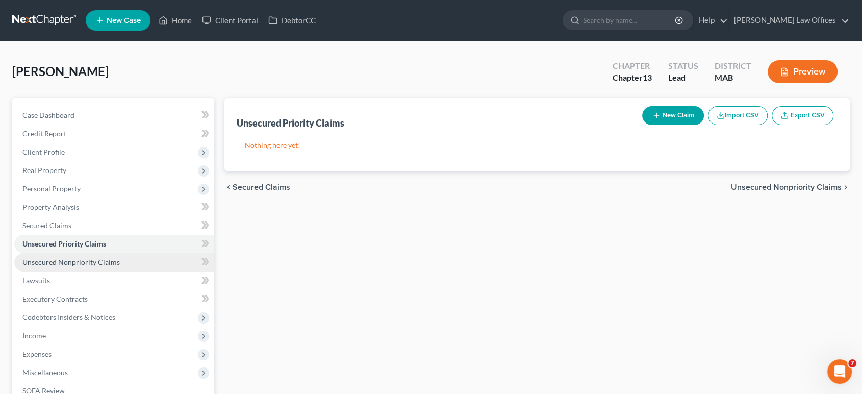
click at [81, 261] on span "Unsecured Nonpriority Claims" at bounding box center [70, 261] width 97 height 9
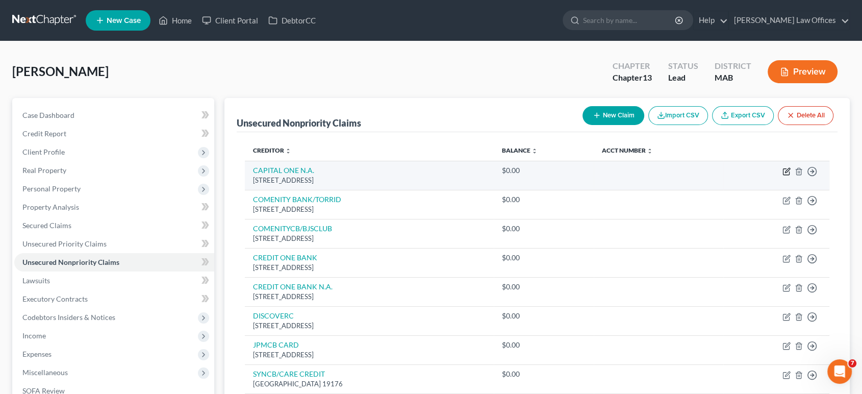
click at [787, 172] on icon "button" at bounding box center [786, 171] width 8 height 8
select select "48"
select select "2"
select select "0"
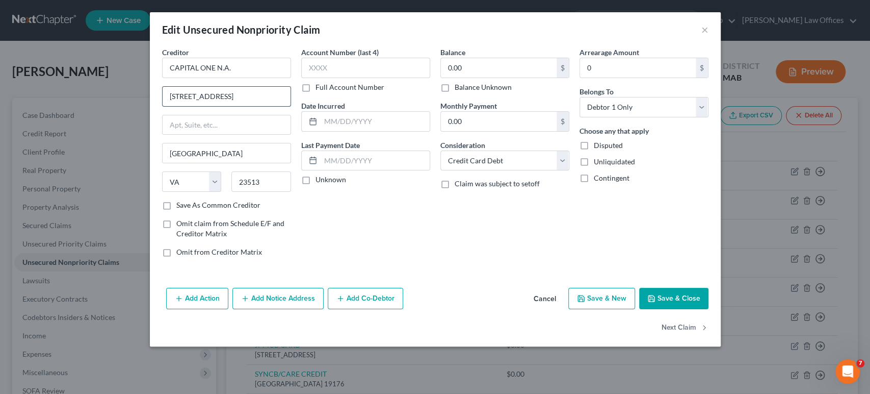
drag, startPoint x: 240, startPoint y: 97, endPoint x: 166, endPoint y: 94, distance: 74.0
click at [161, 94] on div "Creditor * CAPITAL ONE N.A. [GEOGRAPHIC_DATA][US_STATE] CA CO [GEOGRAPHIC_DATA]…" at bounding box center [226, 156] width 139 height 218
click at [190, 127] on input "text" at bounding box center [227, 124] width 128 height 19
paste input "[STREET_ADDRESS]"
type input "[STREET_ADDRESS]"
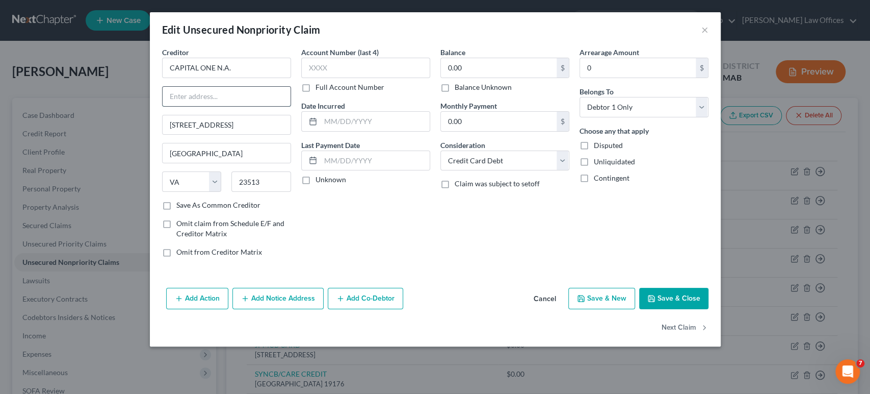
click at [196, 95] on input "text" at bounding box center [227, 96] width 128 height 19
click at [235, 97] on input "Attn: Bankruiptcy" at bounding box center [227, 96] width 128 height 19
type input "Attn: Bankruptcy Dept"
click at [665, 296] on button "Save & Close" at bounding box center [673, 298] width 69 height 21
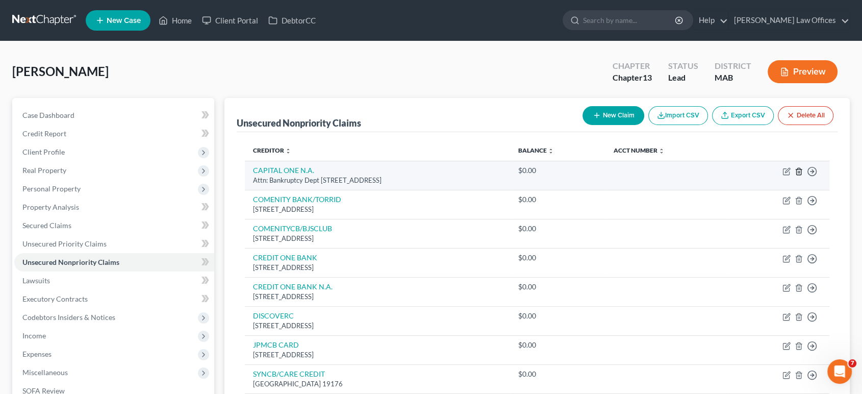
click at [798, 169] on icon "button" at bounding box center [798, 171] width 8 height 8
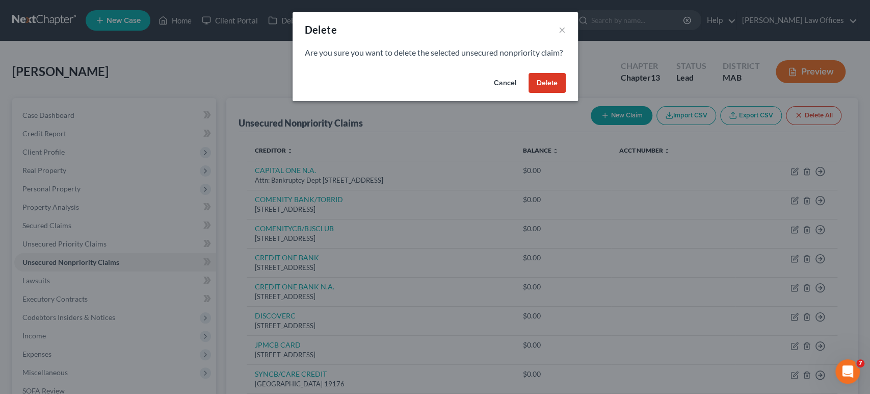
click at [547, 93] on button "Delete" at bounding box center [547, 83] width 37 height 20
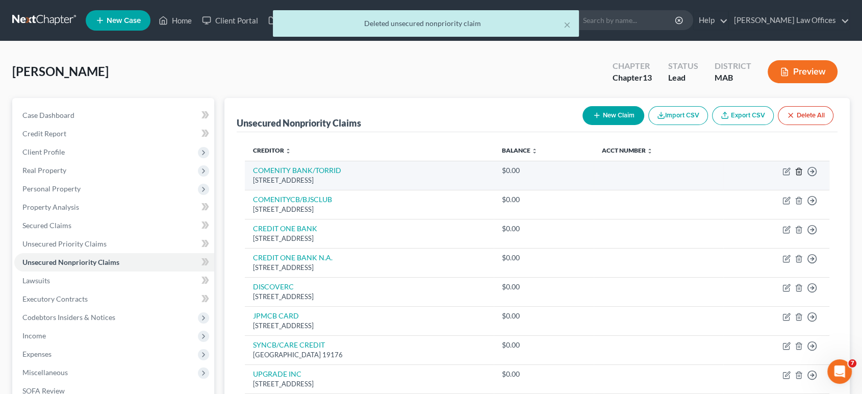
click at [799, 170] on icon "button" at bounding box center [798, 171] width 8 height 8
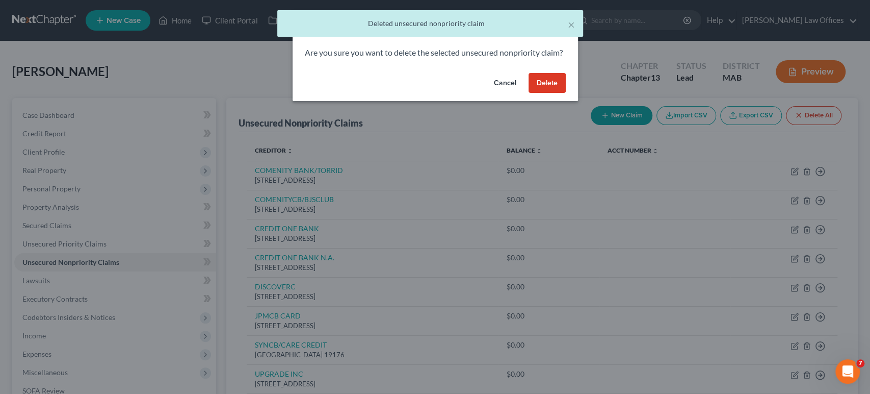
click at [552, 93] on button "Delete" at bounding box center [547, 83] width 37 height 20
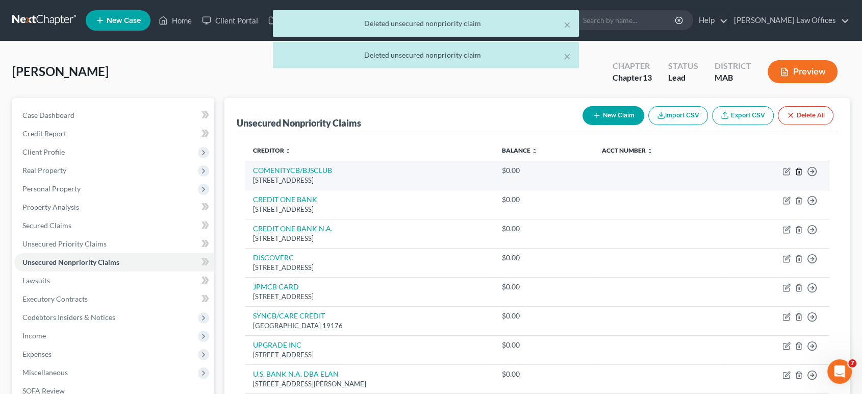
click at [799, 170] on icon "button" at bounding box center [798, 171] width 8 height 8
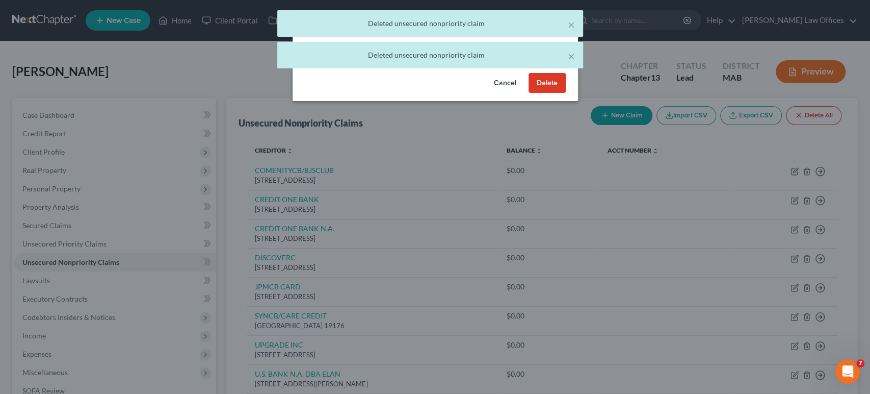
click at [542, 91] on button "Delete" at bounding box center [547, 83] width 37 height 20
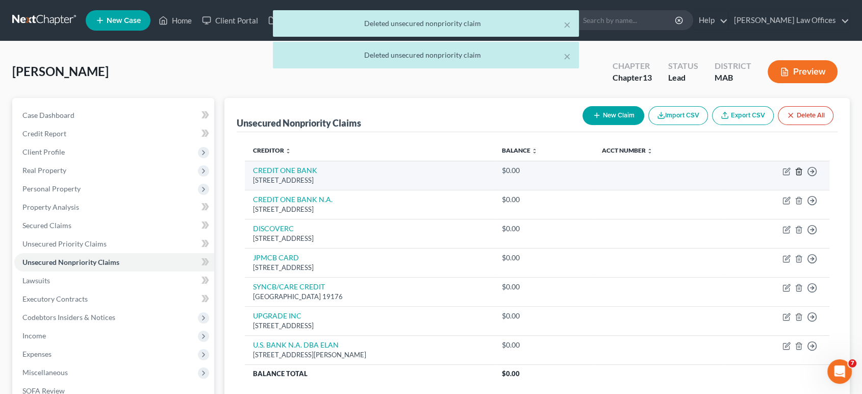
click at [798, 170] on icon "button" at bounding box center [798, 171] width 8 height 8
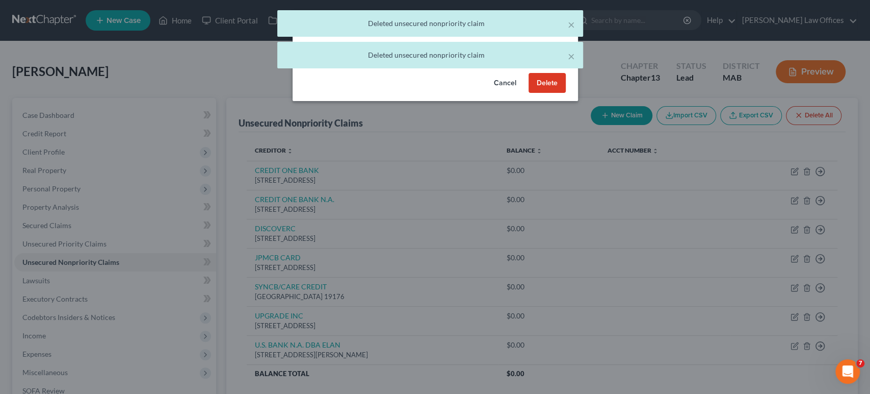
click at [549, 93] on button "Delete" at bounding box center [547, 83] width 37 height 20
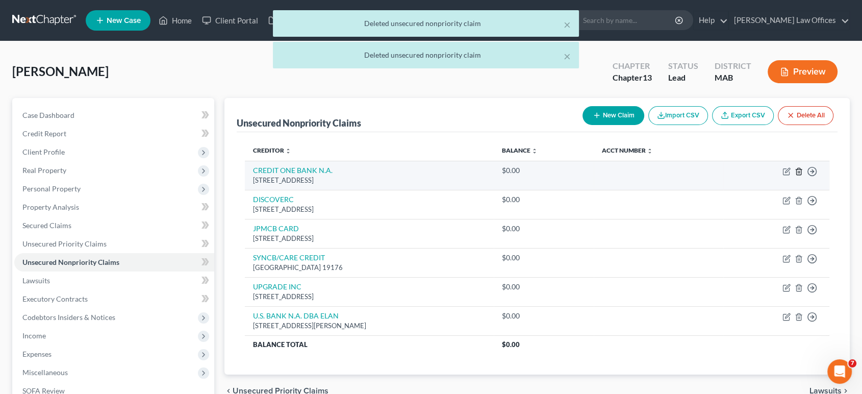
click at [796, 172] on icon "button" at bounding box center [798, 171] width 8 height 8
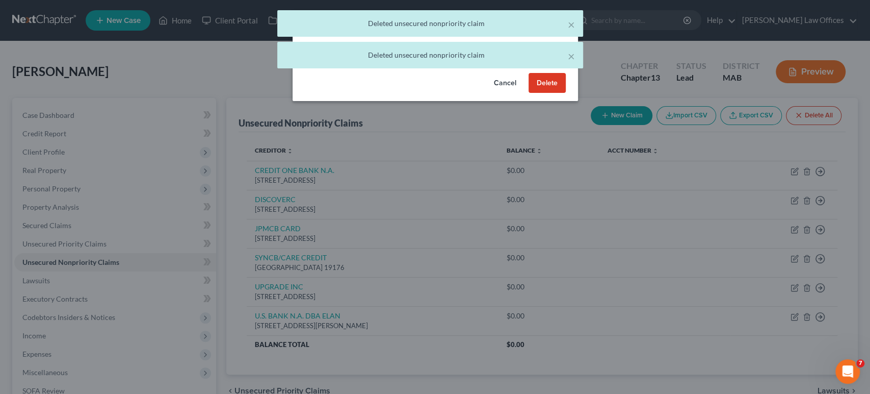
click at [558, 93] on button "Delete" at bounding box center [547, 83] width 37 height 20
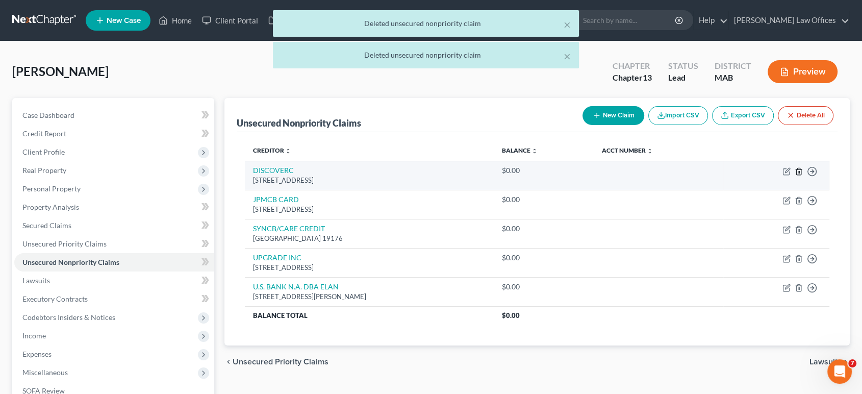
click at [799, 171] on icon "button" at bounding box center [798, 171] width 8 height 8
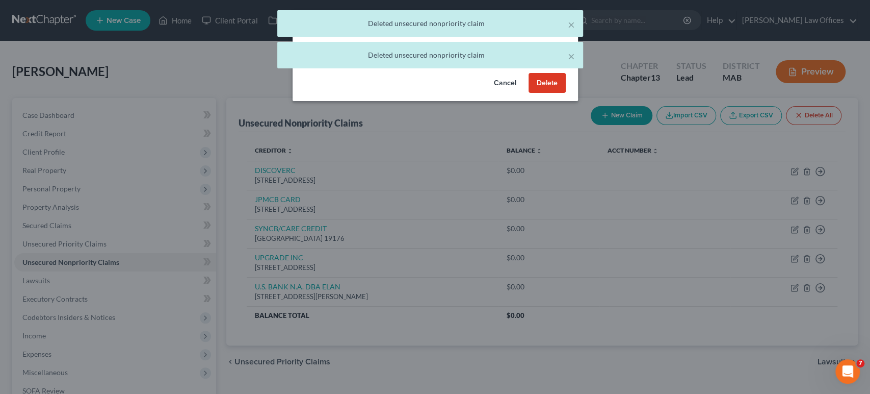
click at [555, 93] on button "Delete" at bounding box center [547, 83] width 37 height 20
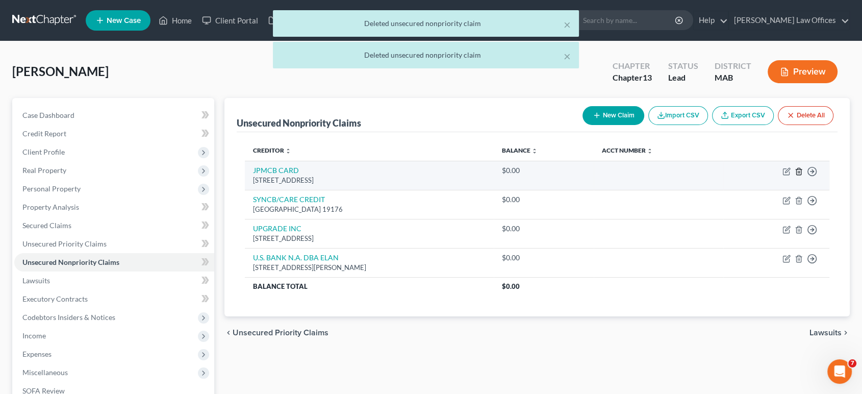
click at [798, 170] on icon "button" at bounding box center [798, 171] width 8 height 8
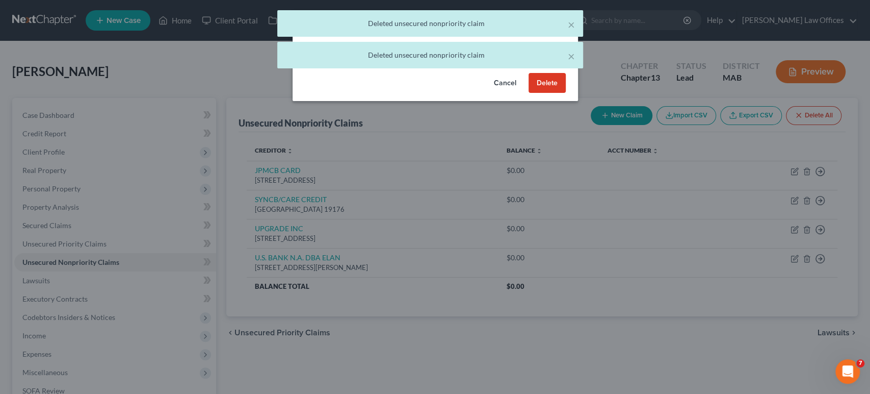
click at [541, 93] on button "Delete" at bounding box center [547, 83] width 37 height 20
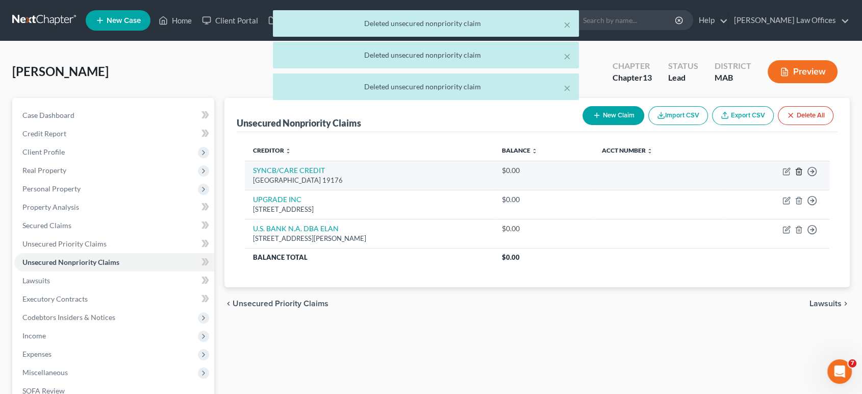
click at [796, 172] on icon "button" at bounding box center [798, 171] width 8 height 8
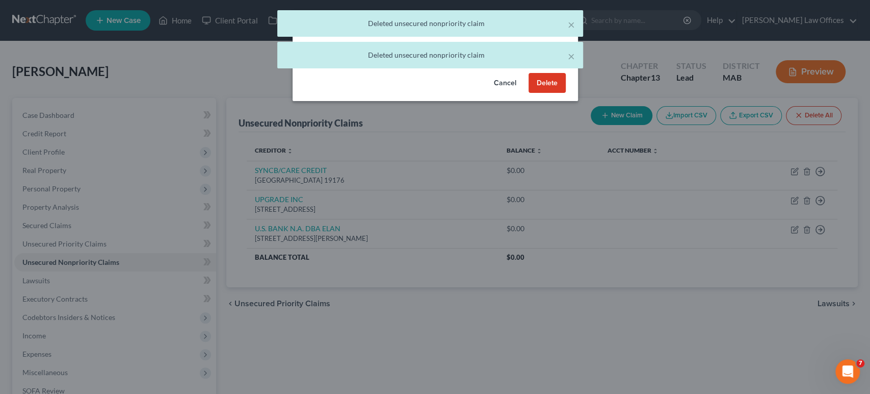
click at [552, 93] on button "Delete" at bounding box center [547, 83] width 37 height 20
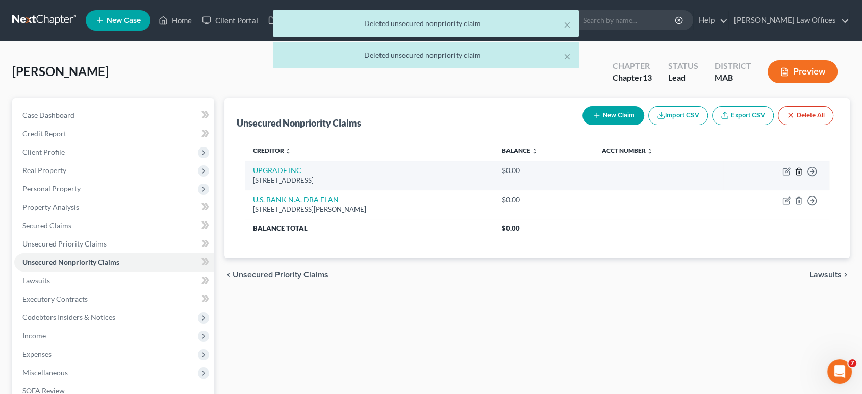
click at [798, 169] on icon "button" at bounding box center [798, 171] width 8 height 8
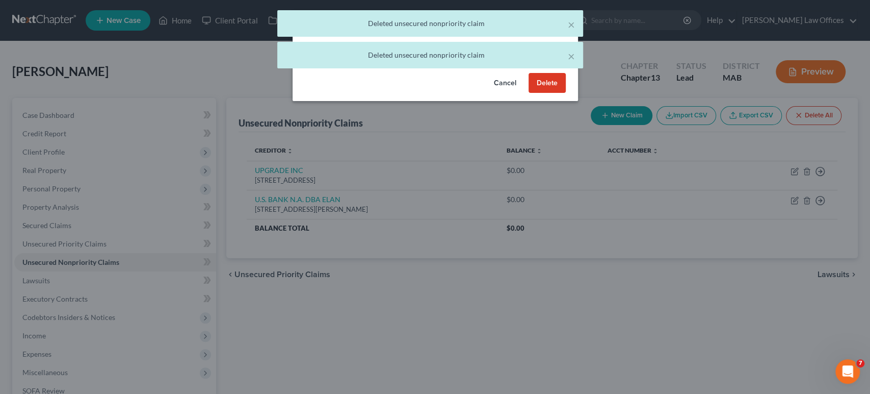
drag, startPoint x: 547, startPoint y: 98, endPoint x: 571, endPoint y: 119, distance: 32.2
click at [547, 93] on button "Delete" at bounding box center [547, 83] width 37 height 20
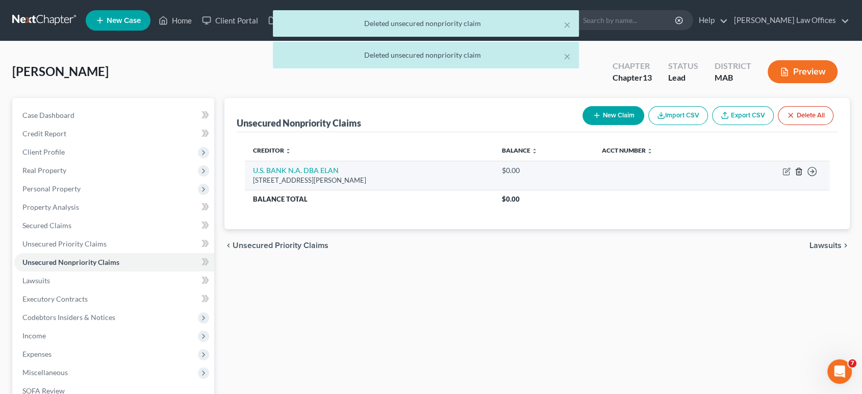
click at [798, 170] on icon "button" at bounding box center [798, 171] width 8 height 8
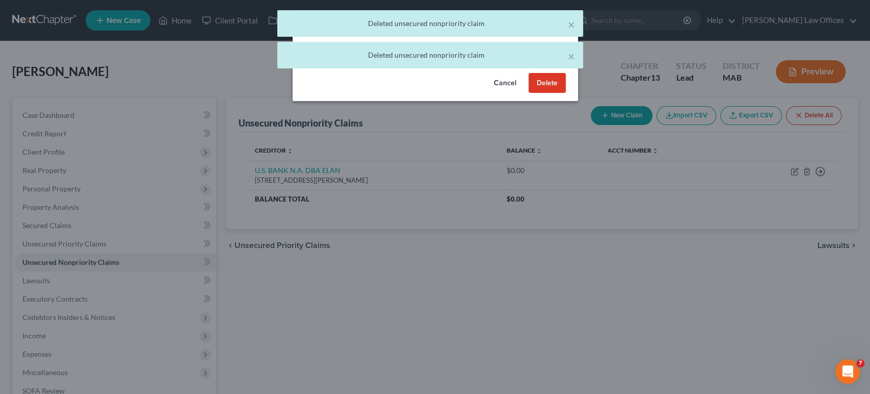
click at [559, 93] on button "Delete" at bounding box center [547, 83] width 37 height 20
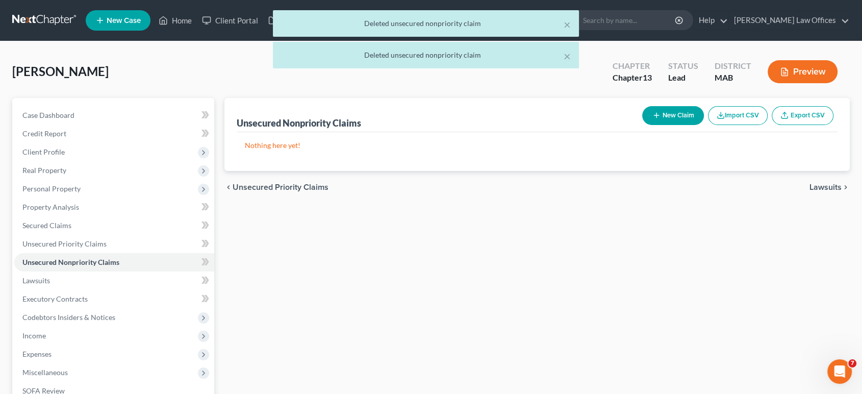
click at [726, 117] on button "Import CSV" at bounding box center [738, 115] width 60 height 19
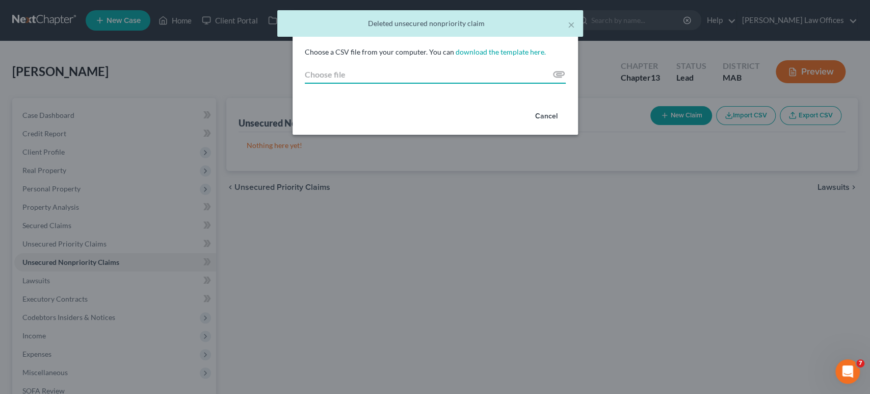
click at [437, 73] on input "Choose file" at bounding box center [435, 74] width 261 height 18
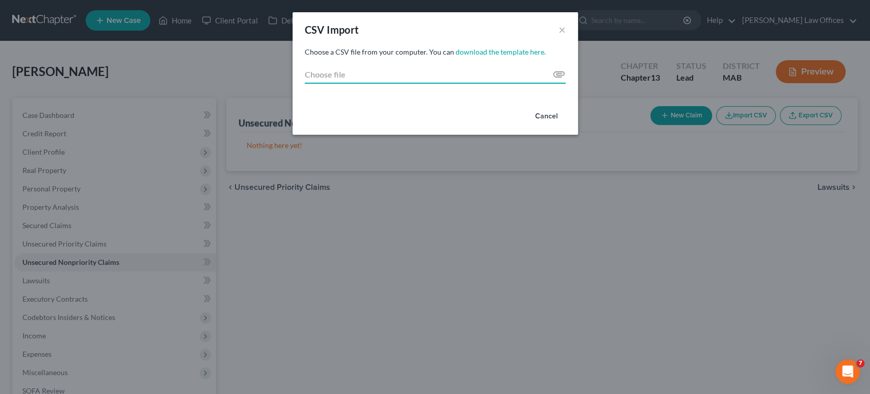
type input "C:\fakepath\creditors_export (1).csv"
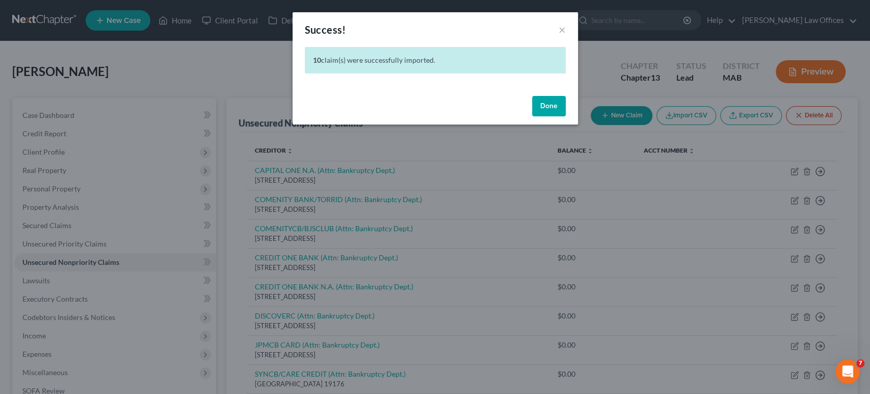
click at [560, 102] on button "Done" at bounding box center [549, 106] width 34 height 20
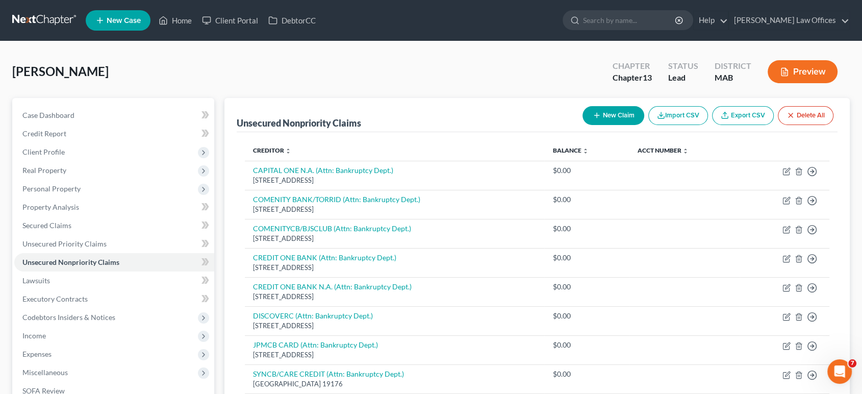
click at [787, 73] on icon "button" at bounding box center [784, 71] width 9 height 9
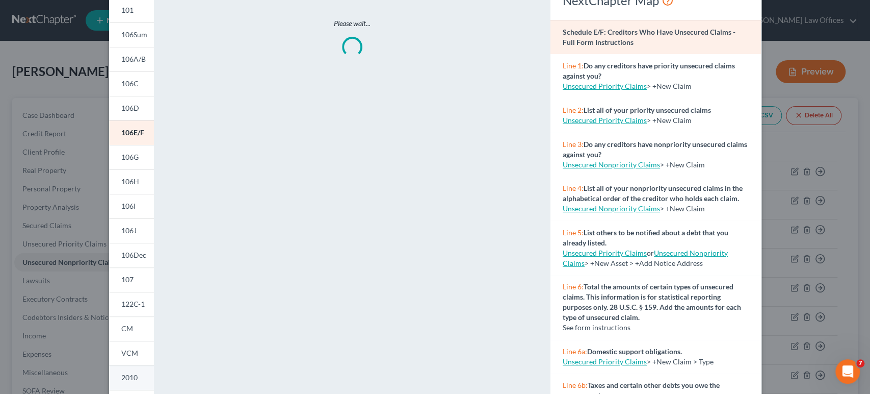
scroll to position [170, 0]
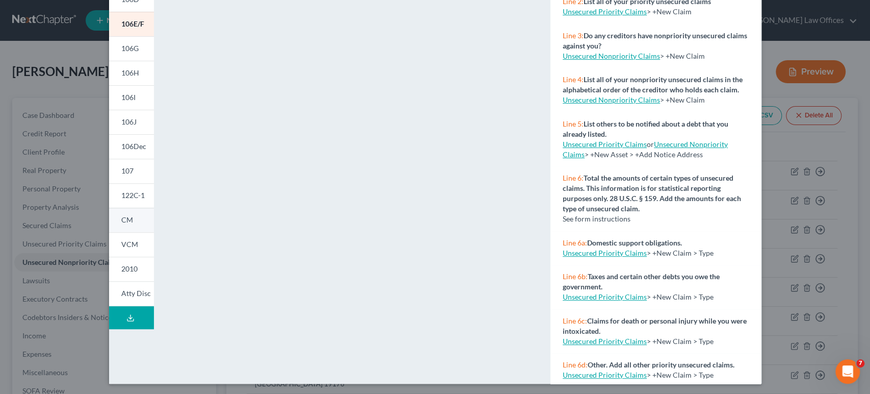
click at [123, 223] on span "CM" at bounding box center [127, 219] width 12 height 9
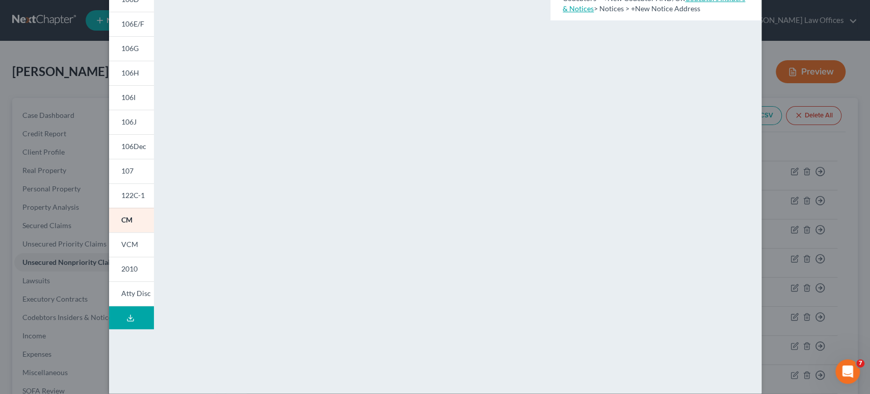
scroll to position [0, 0]
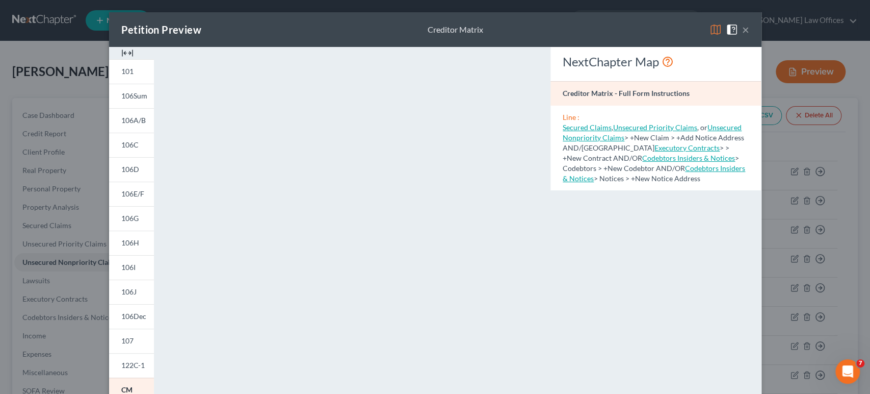
click at [742, 33] on button "×" at bounding box center [745, 29] width 7 height 12
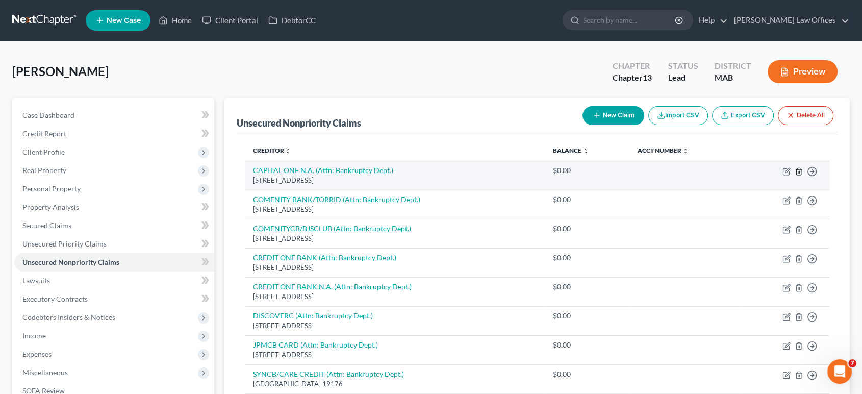
click at [800, 167] on icon "button" at bounding box center [798, 171] width 8 height 8
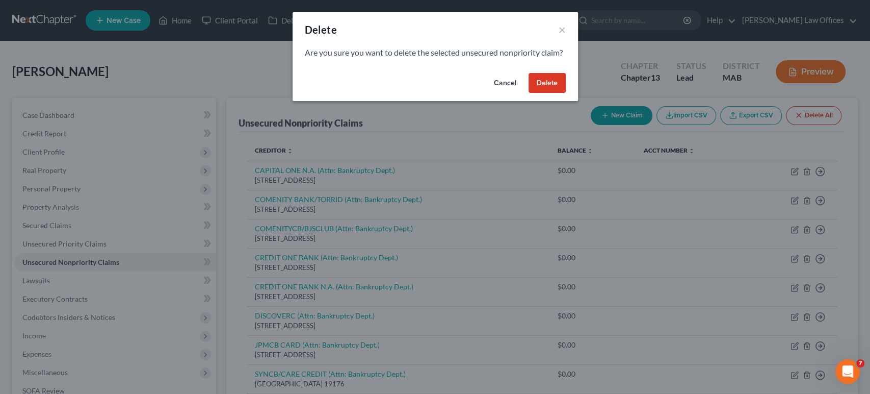
click at [547, 93] on button "Delete" at bounding box center [547, 83] width 37 height 20
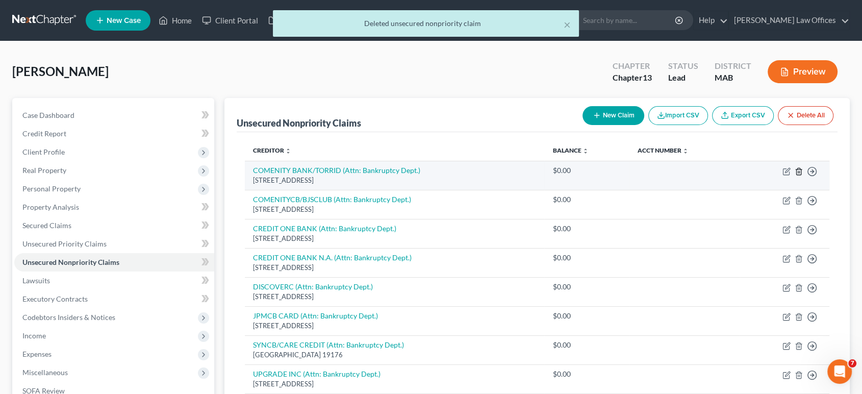
click at [796, 170] on icon "button" at bounding box center [798, 171] width 5 height 7
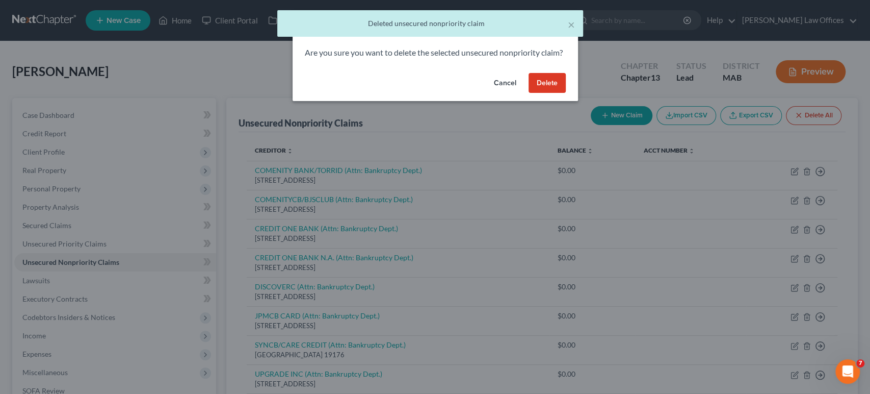
click at [552, 93] on button "Delete" at bounding box center [547, 83] width 37 height 20
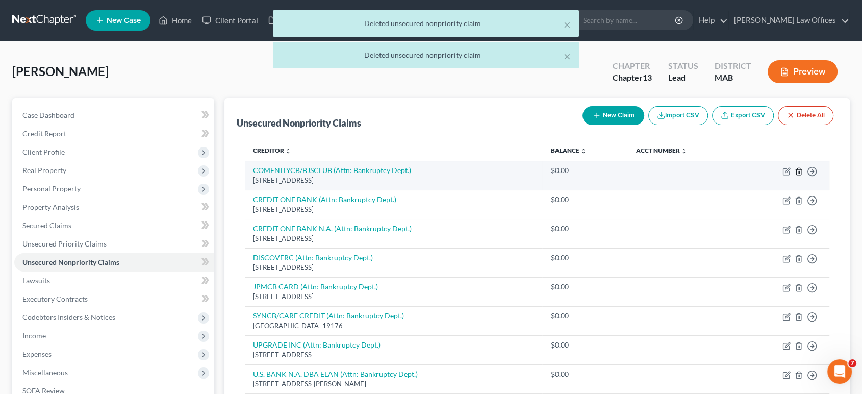
click at [799, 169] on icon "button" at bounding box center [798, 171] width 8 height 8
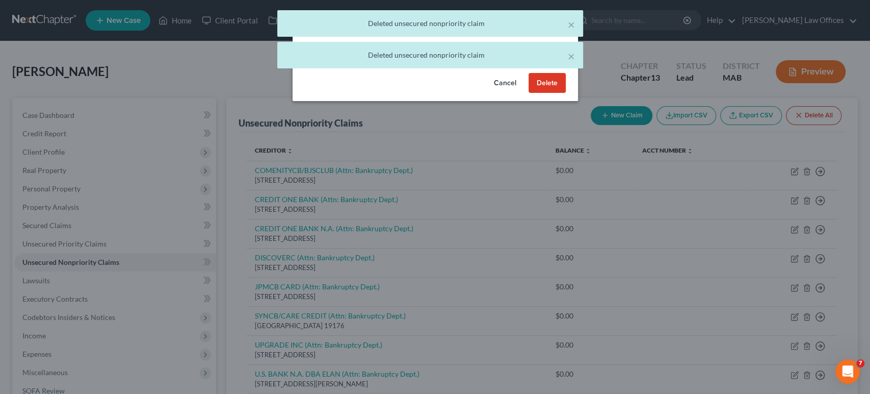
click at [549, 91] on button "Delete" at bounding box center [547, 83] width 37 height 20
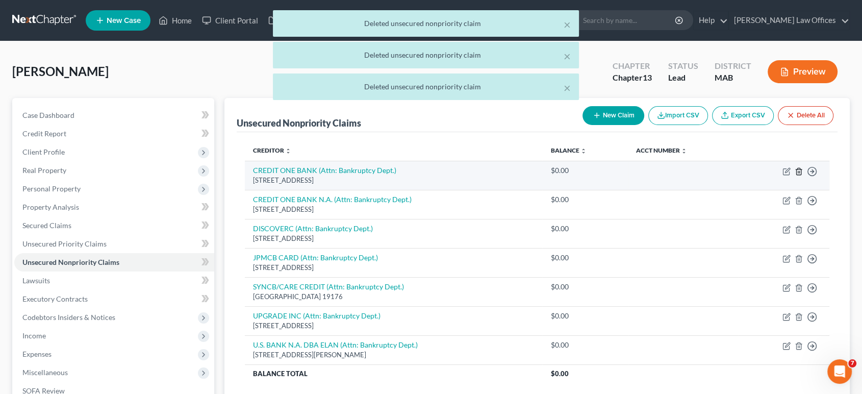
click at [798, 170] on icon "button" at bounding box center [798, 171] width 8 height 8
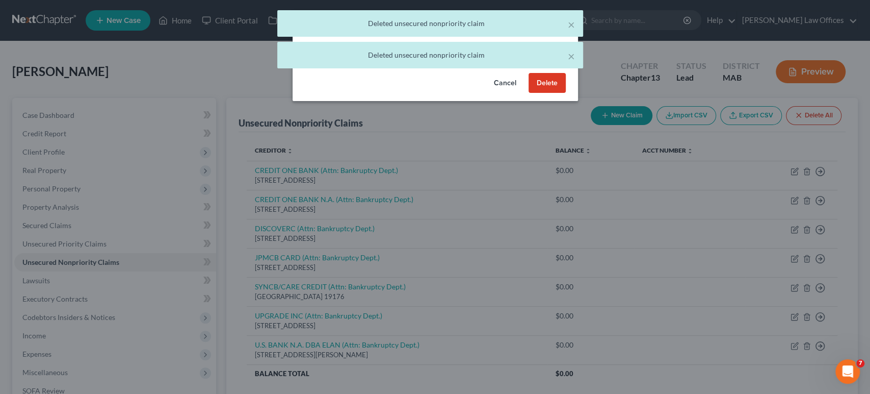
click at [554, 92] on button "Delete" at bounding box center [547, 83] width 37 height 20
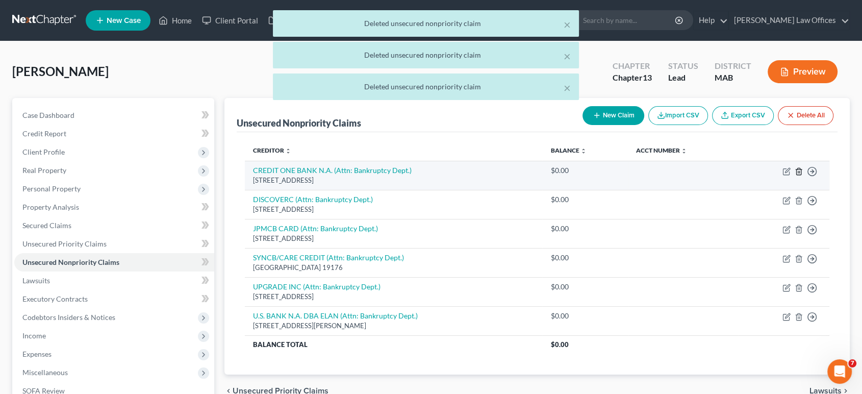
click at [797, 170] on icon "button" at bounding box center [798, 171] width 8 height 8
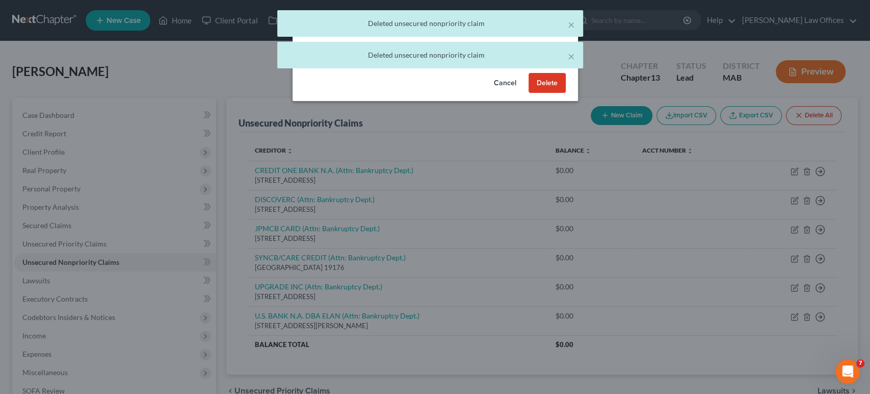
click at [543, 93] on button "Delete" at bounding box center [547, 83] width 37 height 20
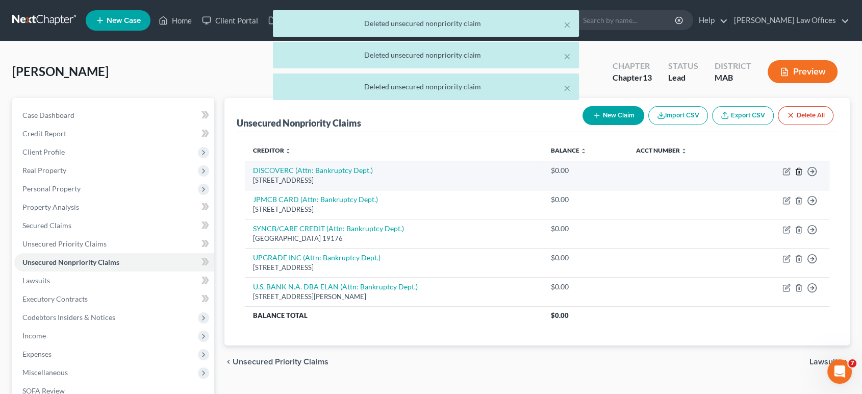
click at [794, 169] on icon "button" at bounding box center [798, 171] width 8 height 8
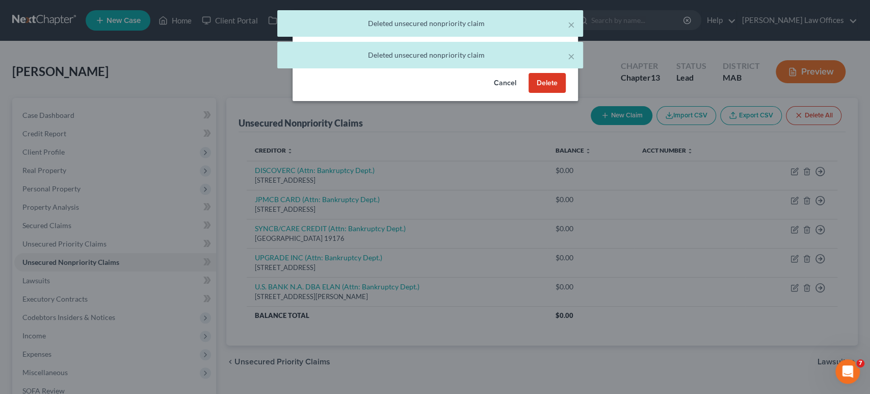
drag, startPoint x: 546, startPoint y: 98, endPoint x: 593, endPoint y: 117, distance: 50.6
click at [547, 93] on button "Delete" at bounding box center [547, 83] width 37 height 20
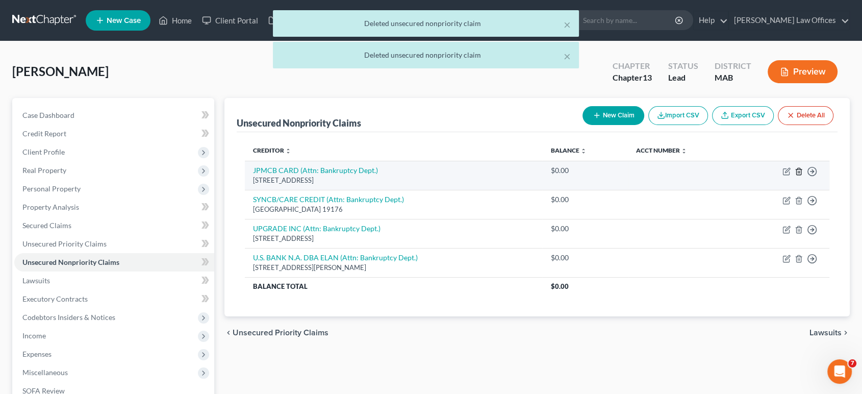
click at [801, 171] on icon "button" at bounding box center [798, 171] width 8 height 8
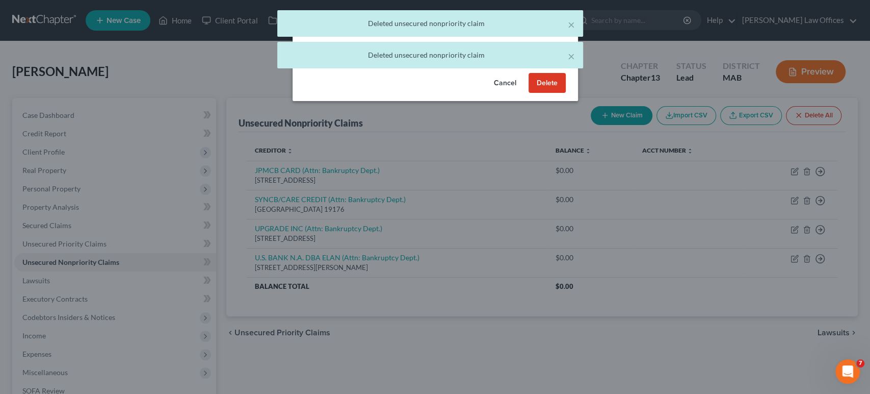
click at [553, 93] on button "Delete" at bounding box center [547, 83] width 37 height 20
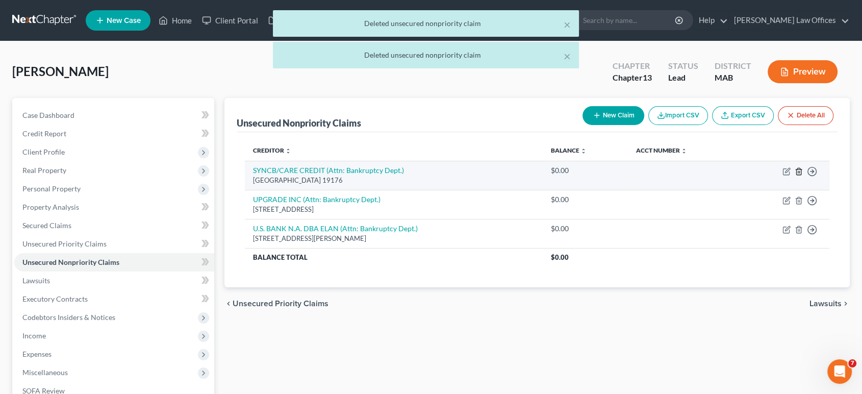
click at [802, 169] on icon "button" at bounding box center [798, 171] width 8 height 8
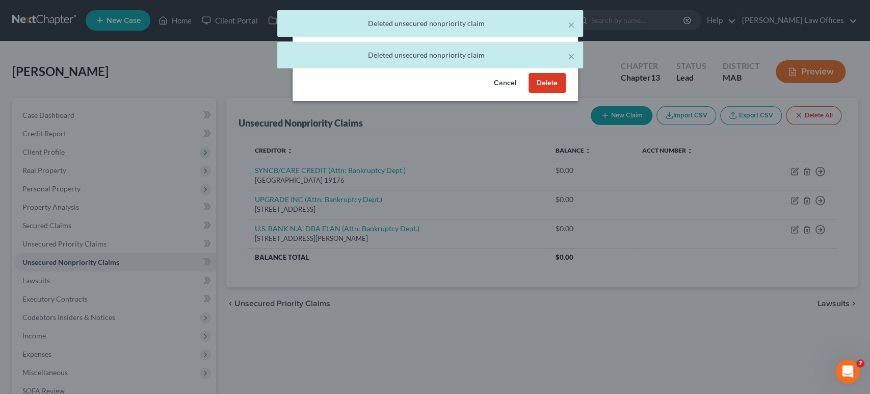
drag, startPoint x: 554, startPoint y: 88, endPoint x: 583, endPoint y: 100, distance: 31.7
click at [553, 88] on button "Delete" at bounding box center [547, 83] width 37 height 20
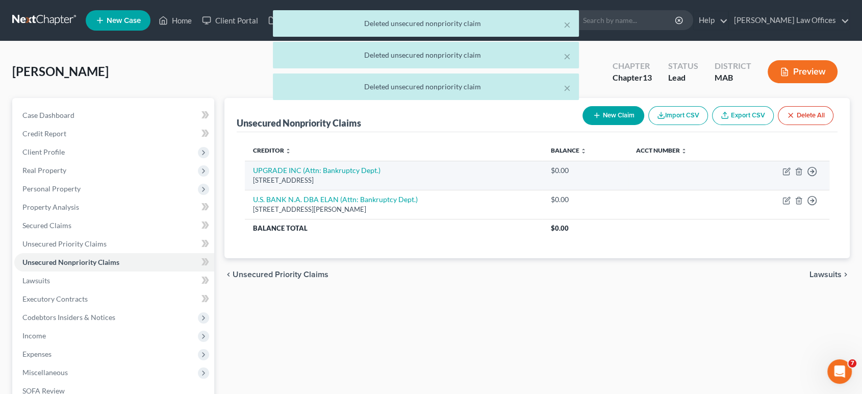
click at [804, 171] on td "Move to D Move to E Move to G Move to Notice Only" at bounding box center [783, 175] width 91 height 29
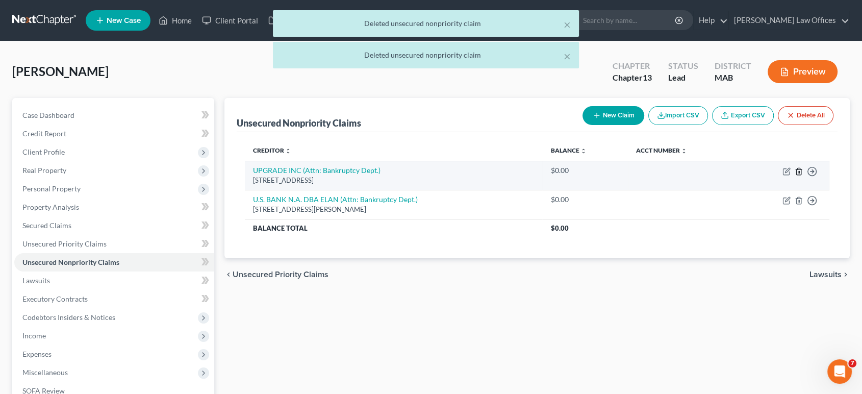
click at [799, 171] on icon "button" at bounding box center [798, 171] width 8 height 8
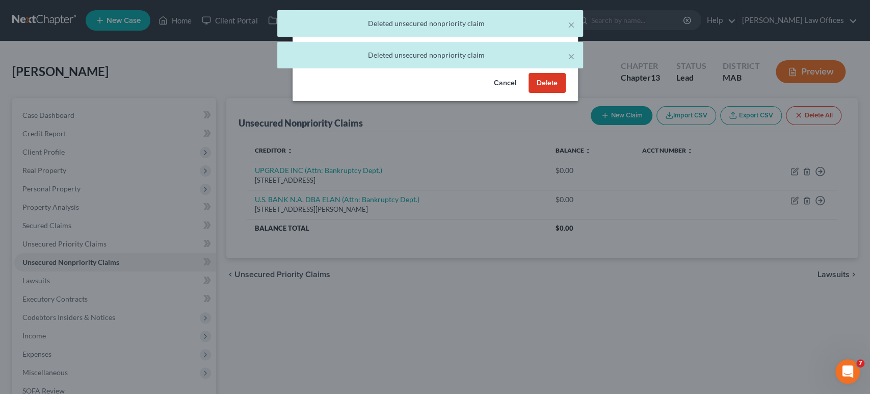
click at [547, 93] on button "Delete" at bounding box center [547, 83] width 37 height 20
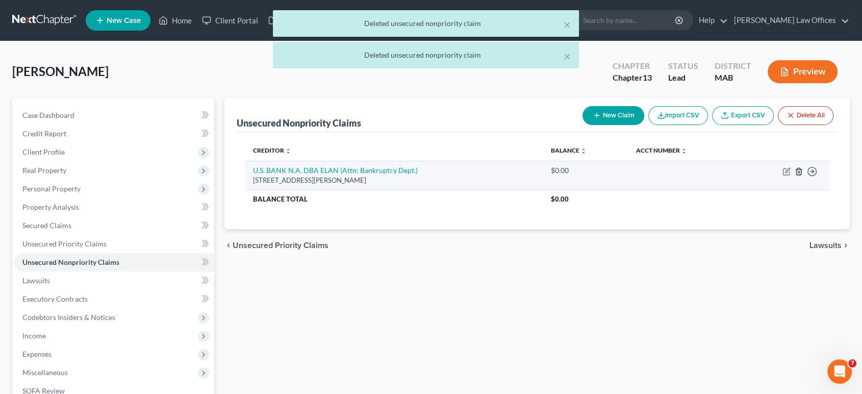
click at [798, 172] on line "button" at bounding box center [798, 172] width 0 height 2
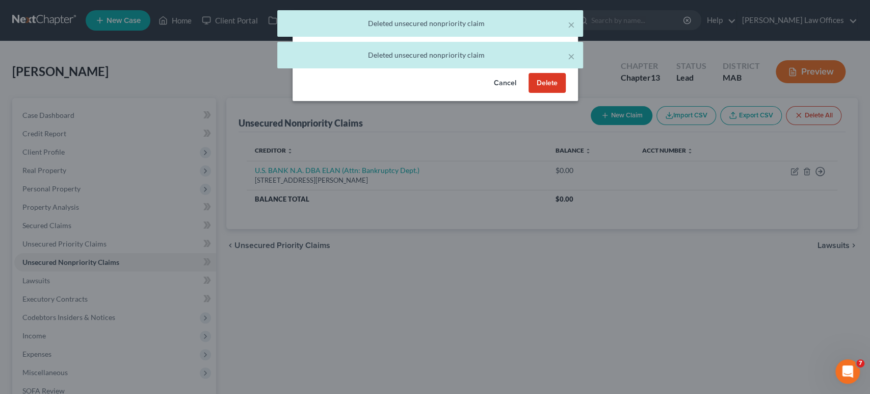
click at [544, 92] on button "Delete" at bounding box center [547, 83] width 37 height 20
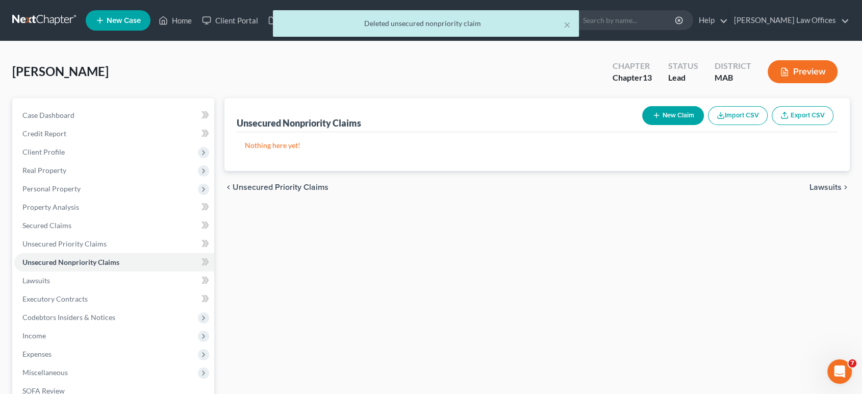
click at [742, 117] on button "Import CSV" at bounding box center [738, 115] width 60 height 19
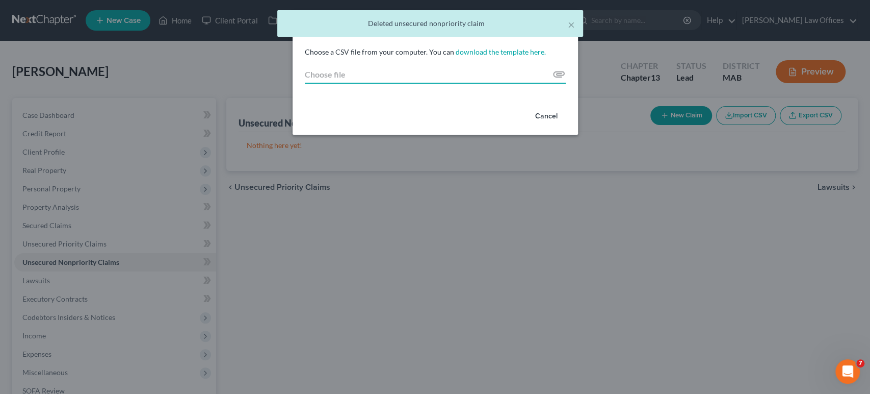
click at [449, 82] on input "Choose file" at bounding box center [435, 74] width 261 height 18
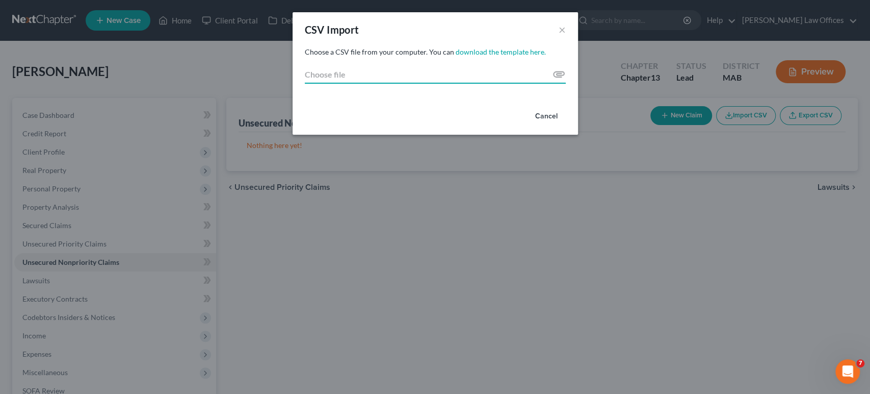
type input "C:\fakepath\creditors_export (1).csv"
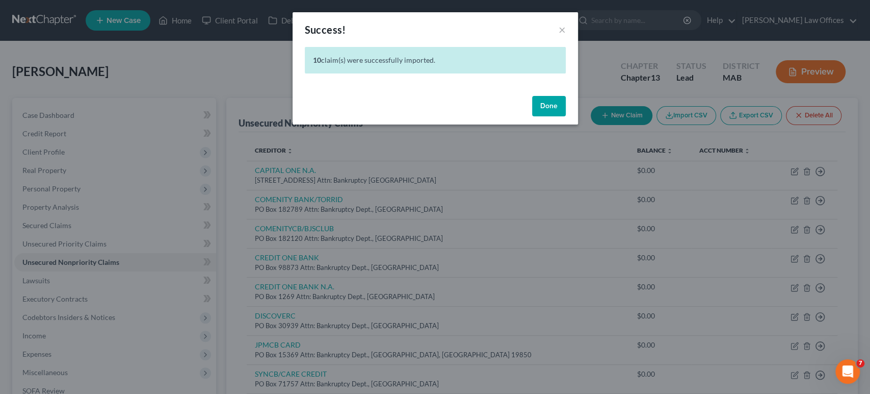
click at [548, 97] on button "Done" at bounding box center [549, 106] width 34 height 20
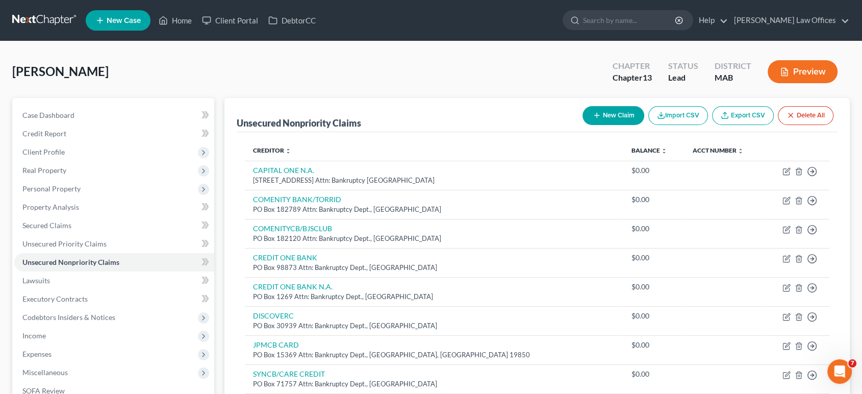
click at [791, 69] on button "Preview" at bounding box center [802, 71] width 70 height 23
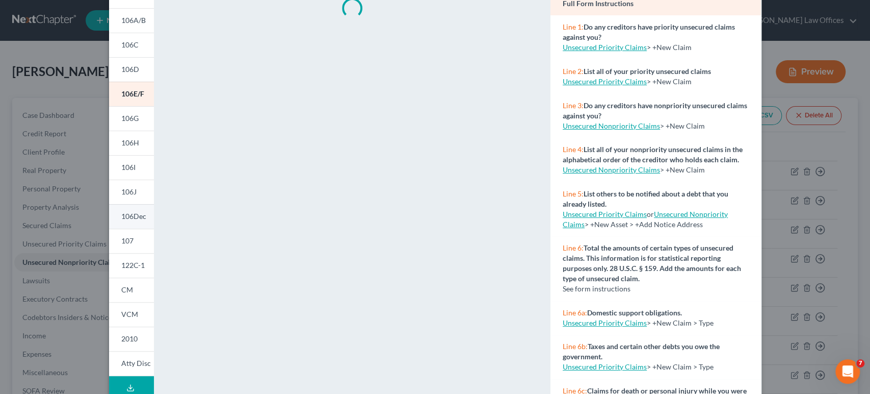
scroll to position [113, 0]
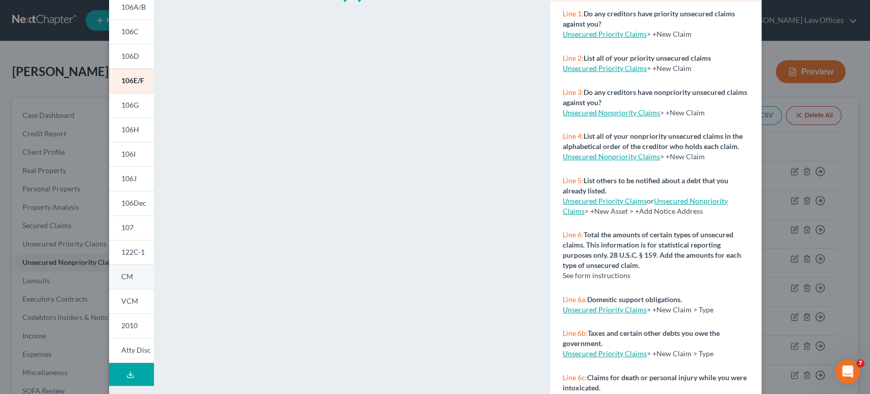
click at [125, 277] on span "CM" at bounding box center [127, 276] width 12 height 9
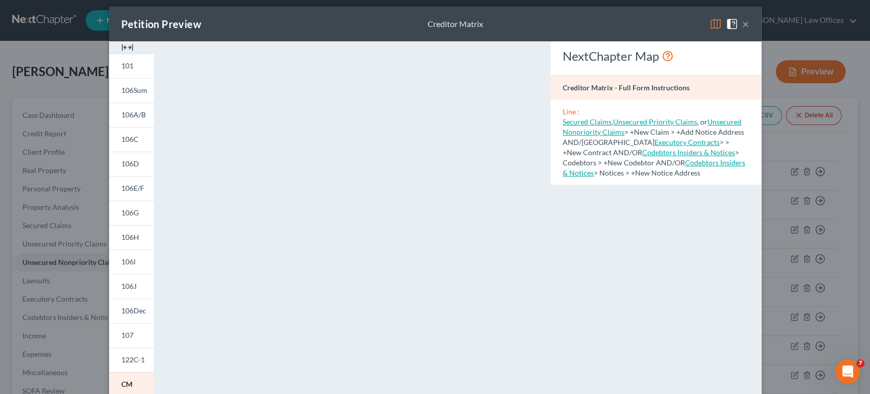
scroll to position [0, 0]
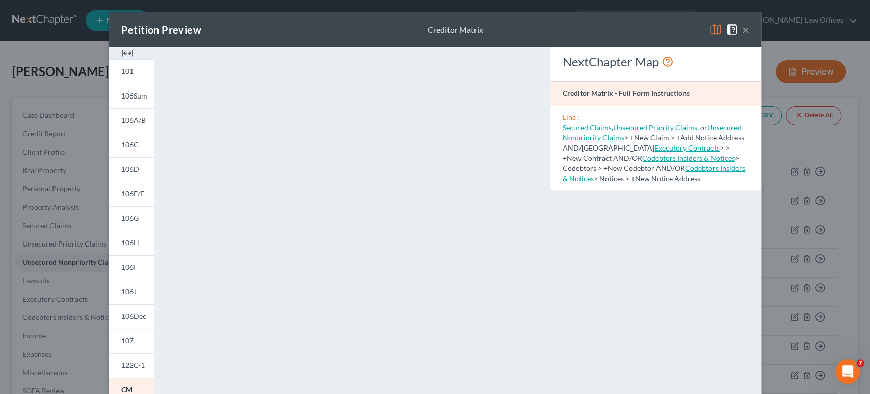
click at [742, 25] on button "×" at bounding box center [745, 29] width 7 height 12
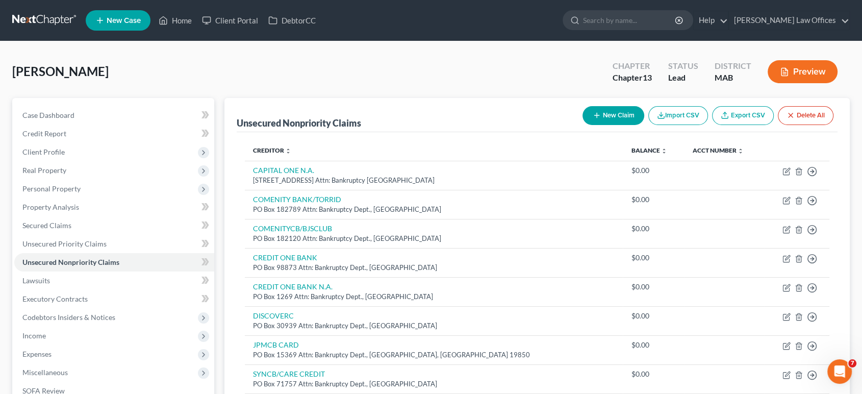
click at [797, 113] on button "Delete All" at bounding box center [806, 115] width 56 height 19
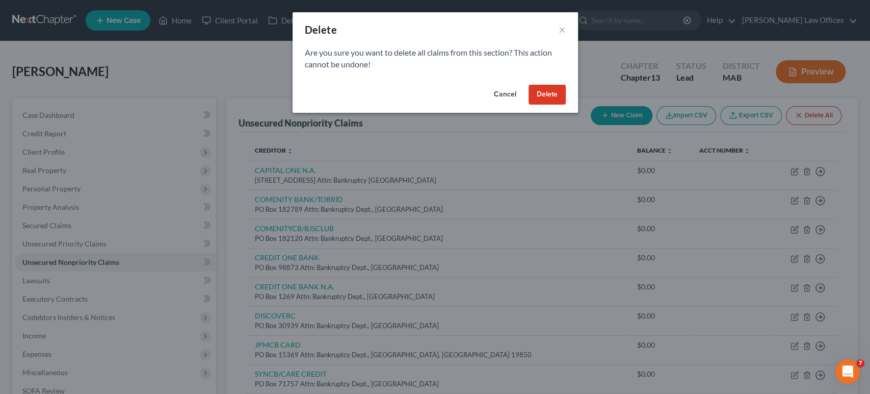
click at [542, 93] on button "Delete" at bounding box center [547, 95] width 37 height 20
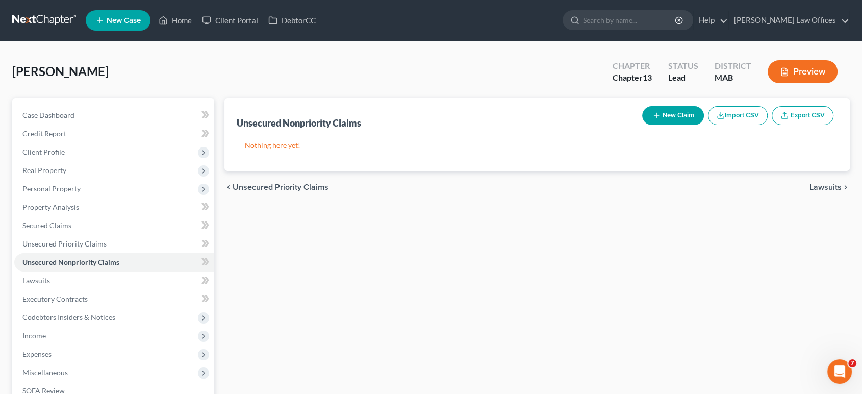
click at [735, 118] on button "Import CSV" at bounding box center [738, 115] width 60 height 19
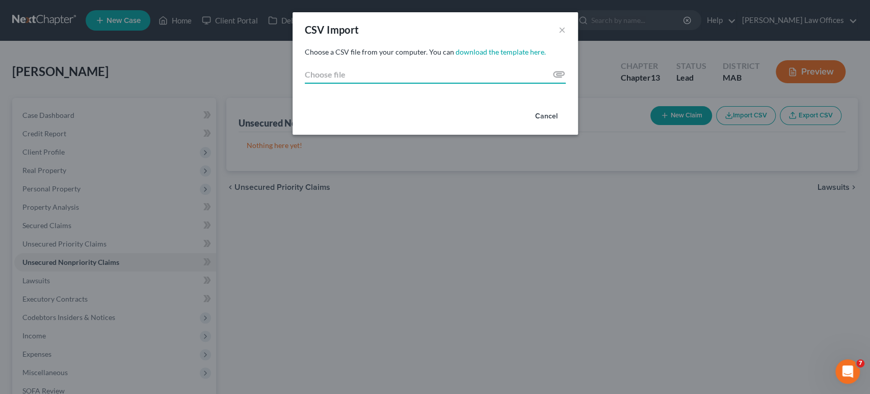
click at [390, 76] on input "Choose file" at bounding box center [435, 74] width 261 height 18
type input "C:\fakepath\creditors_export (1).csv"
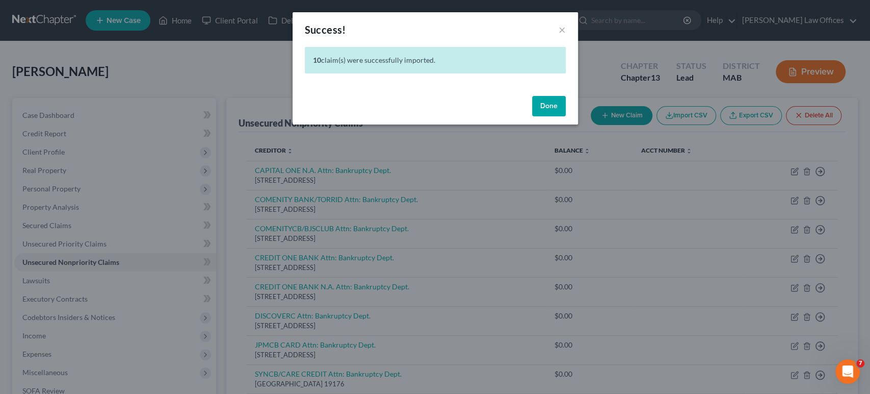
click at [548, 105] on button "Done" at bounding box center [549, 106] width 34 height 20
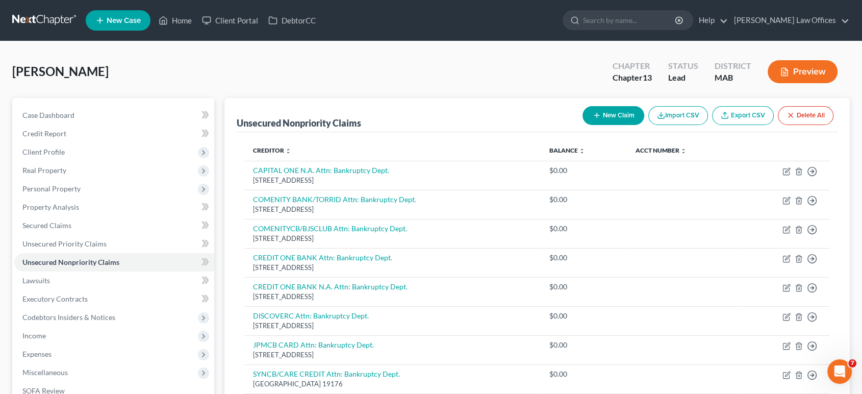
click at [793, 66] on button "Preview" at bounding box center [802, 71] width 70 height 23
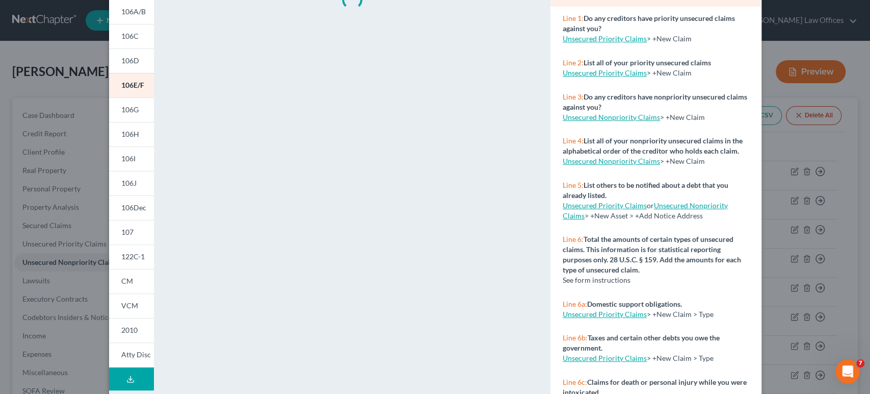
scroll to position [171, 0]
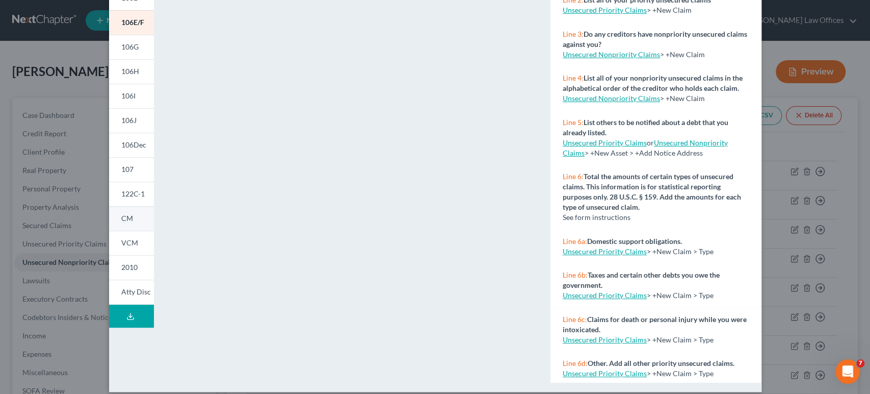
click at [125, 218] on span "CM" at bounding box center [127, 218] width 12 height 9
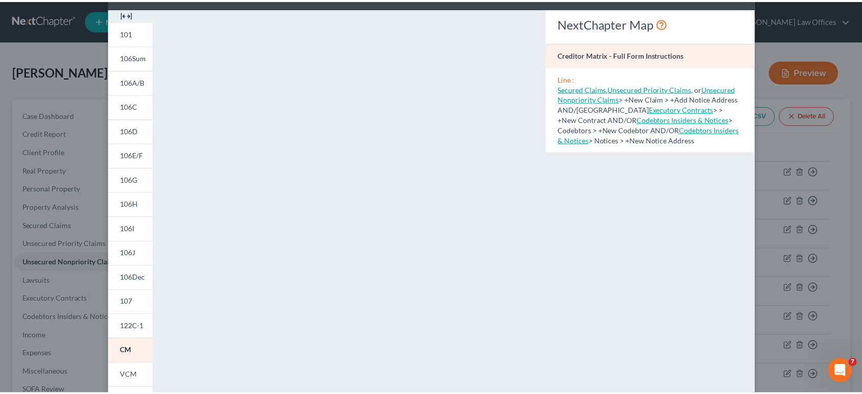
scroll to position [0, 0]
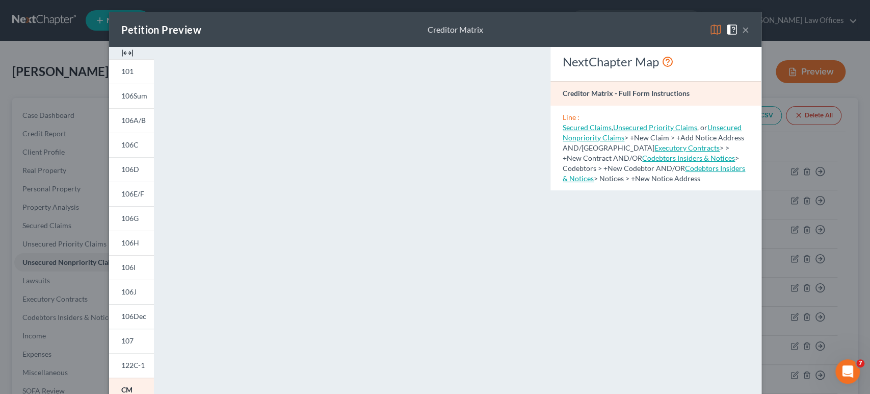
click at [742, 31] on button "×" at bounding box center [745, 29] width 7 height 12
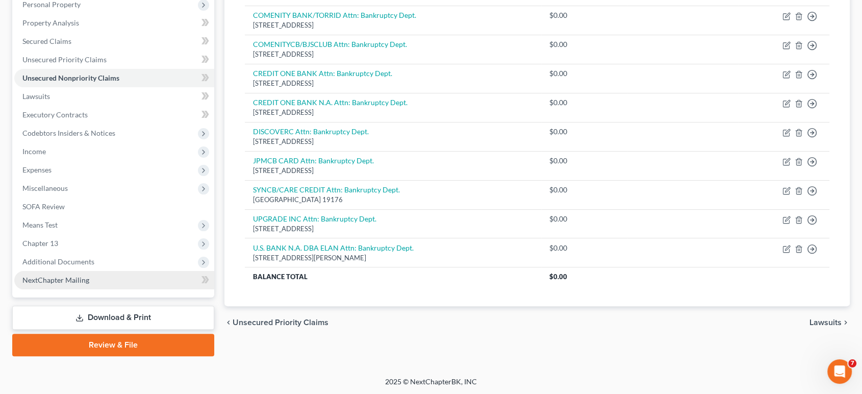
scroll to position [184, 0]
click at [98, 314] on link "Download & Print" at bounding box center [113, 317] width 202 height 24
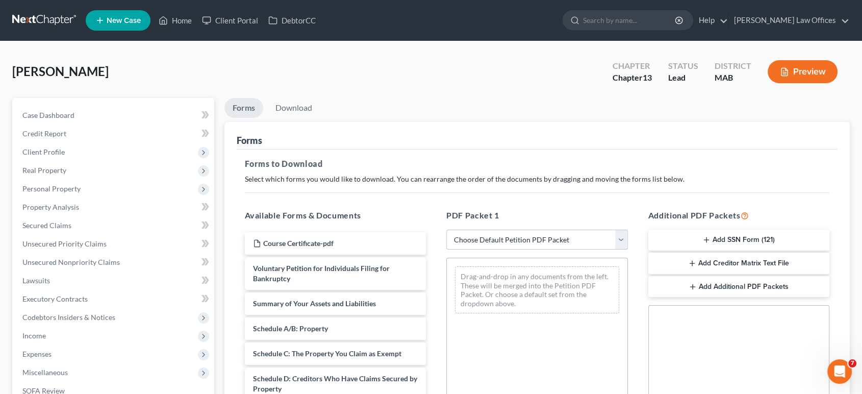
click at [621, 240] on select "Choose Default Petition PDF Packet Complete Bankruptcy Petition (all forms and …" at bounding box center [537, 239] width 182 height 20
select select "1"
click at [450, 229] on select "Choose Default Petition PDF Packet Complete Bankruptcy Petition (all forms and …" at bounding box center [537, 239] width 182 height 20
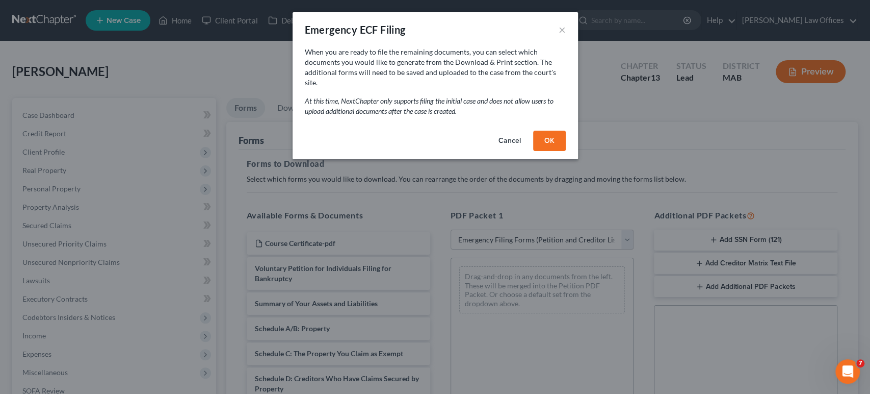
click at [550, 131] on button "OK" at bounding box center [549, 141] width 33 height 20
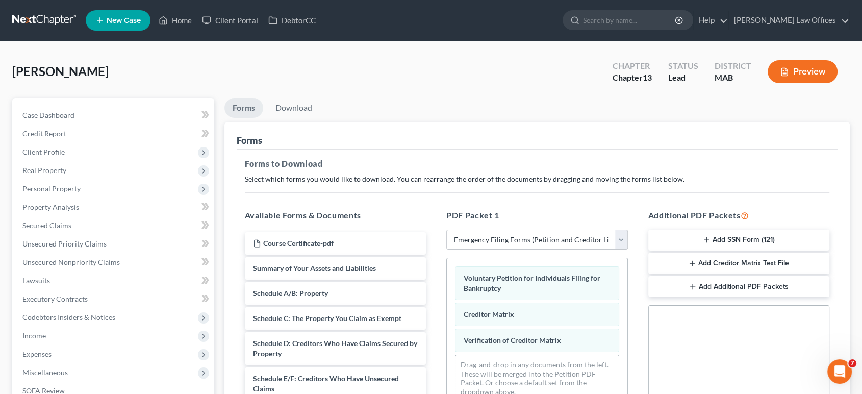
click at [729, 240] on button "Add SSN Form (121)" at bounding box center [739, 239] width 182 height 21
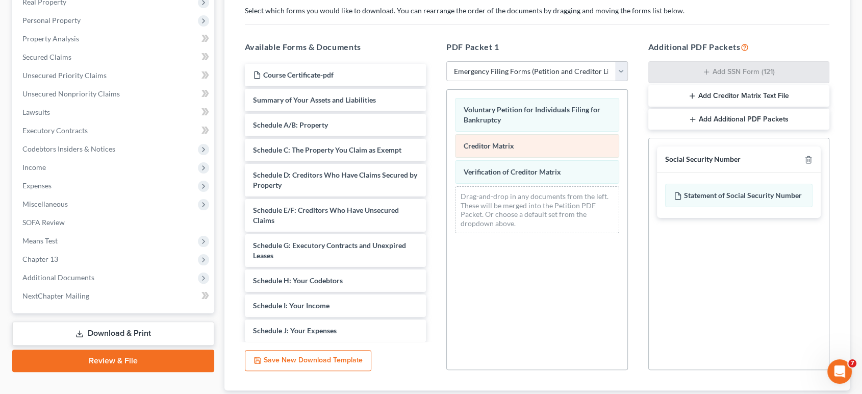
scroll to position [170, 0]
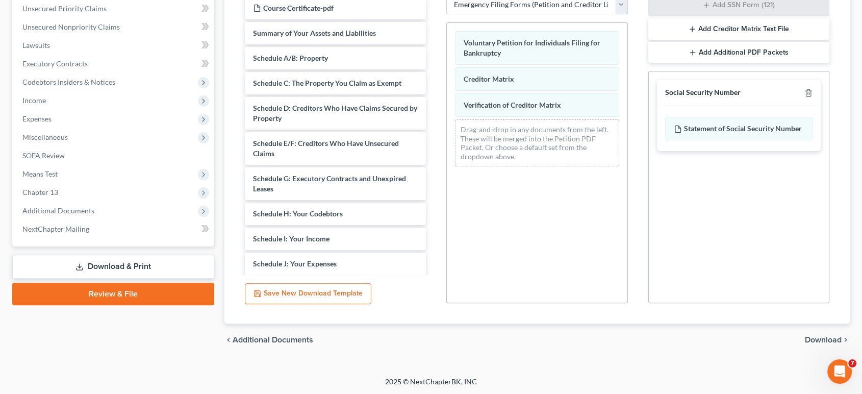
click at [822, 338] on span "Download" at bounding box center [823, 339] width 37 height 8
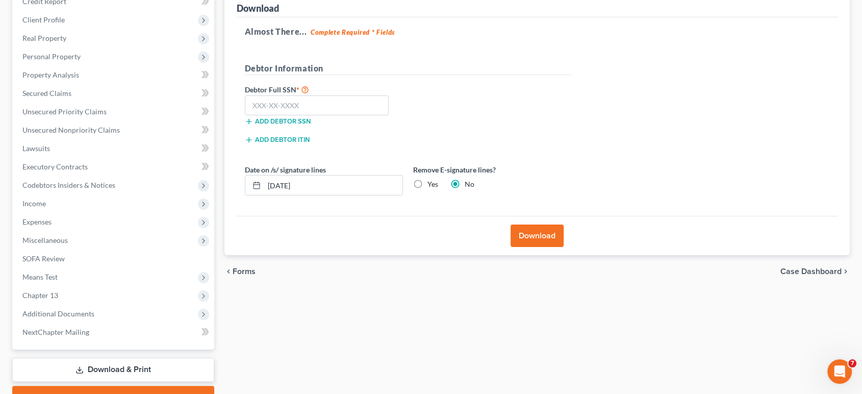
scroll to position [127, 0]
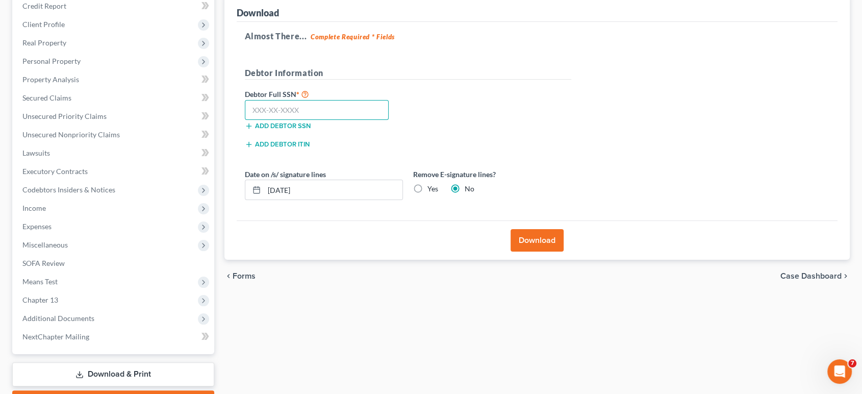
click at [306, 101] on input "text" at bounding box center [317, 110] width 144 height 20
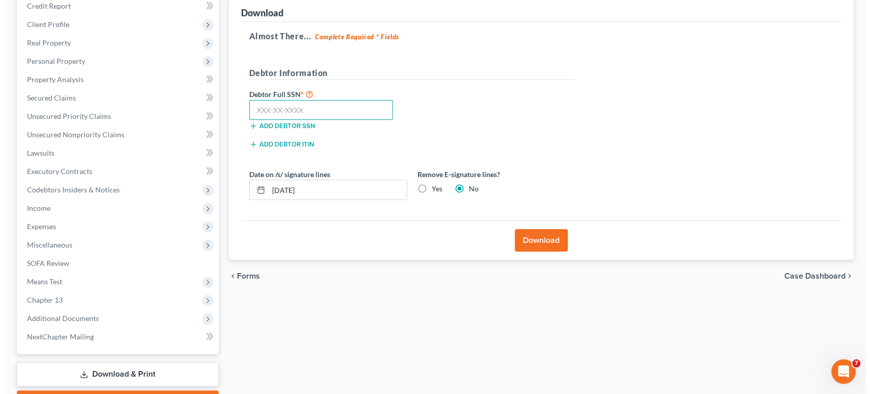
scroll to position [0, 0]
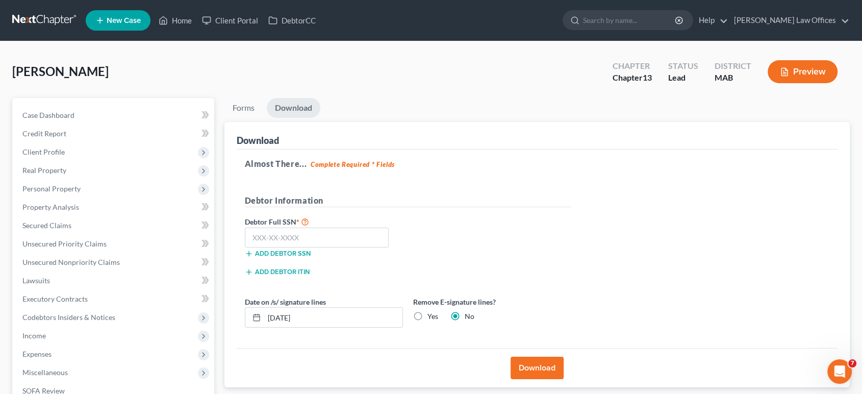
click at [804, 69] on button "Preview" at bounding box center [802, 71] width 70 height 23
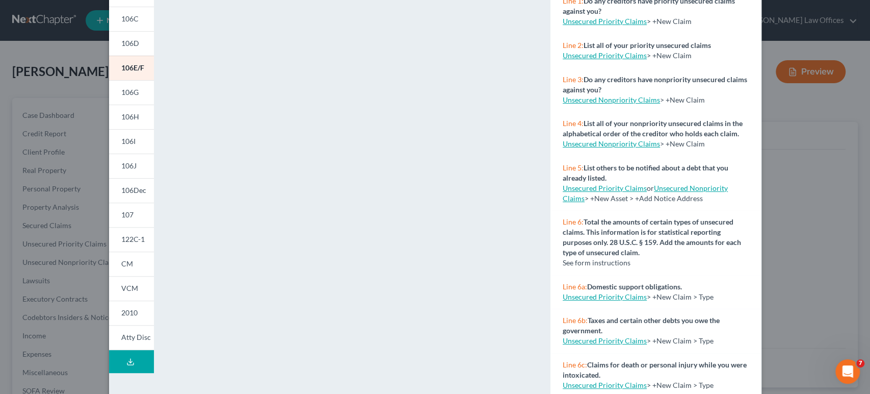
scroll to position [171, 0]
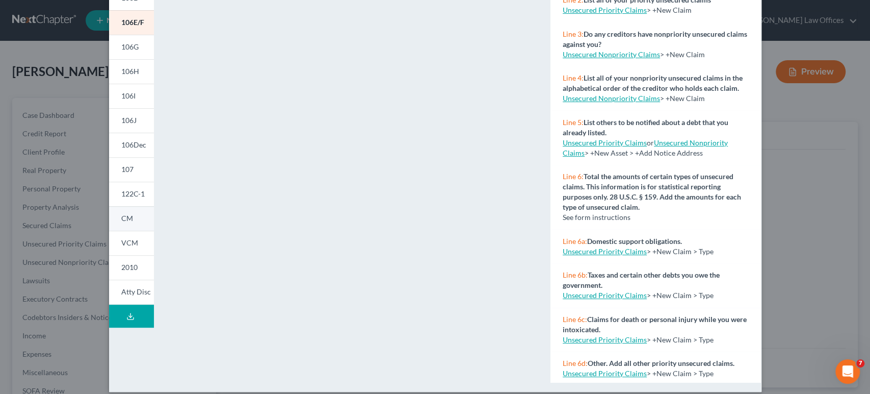
click at [124, 217] on span "CM" at bounding box center [127, 218] width 12 height 9
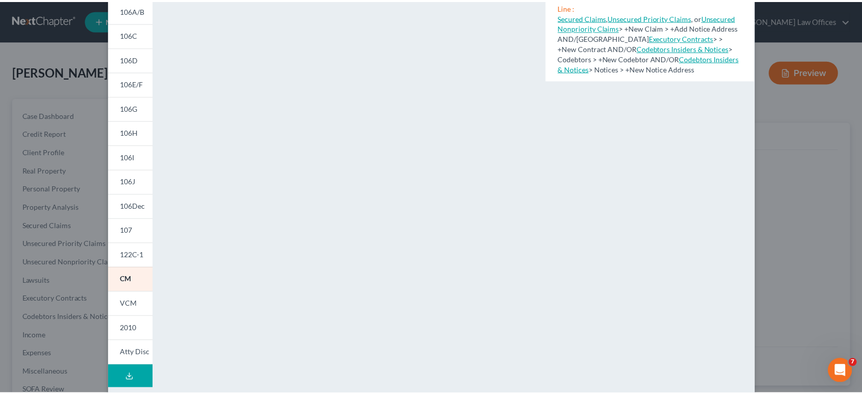
scroll to position [0, 0]
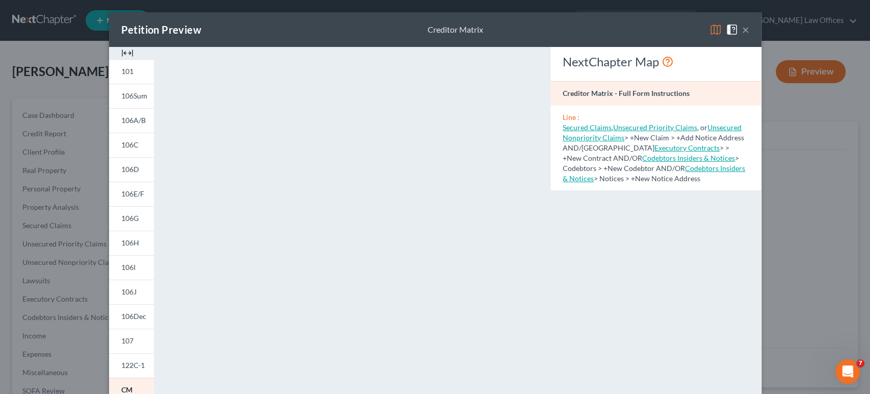
click at [742, 29] on button "×" at bounding box center [745, 29] width 7 height 12
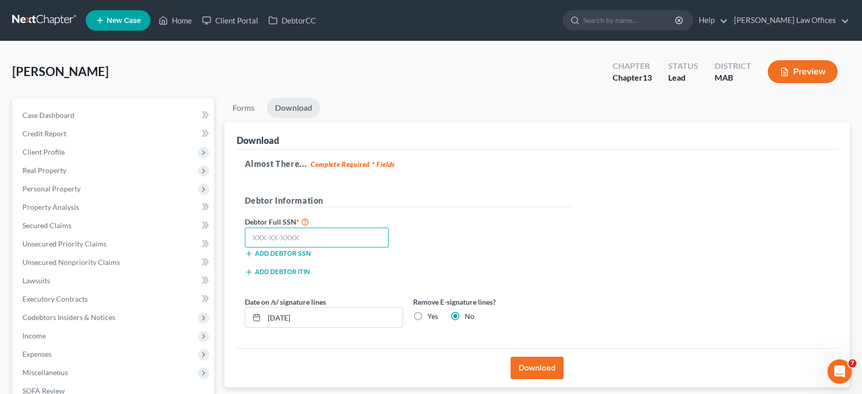
click at [251, 238] on input "text" at bounding box center [317, 237] width 144 height 20
type input "030-60-2807"
click at [547, 369] on button "Download" at bounding box center [536, 367] width 53 height 22
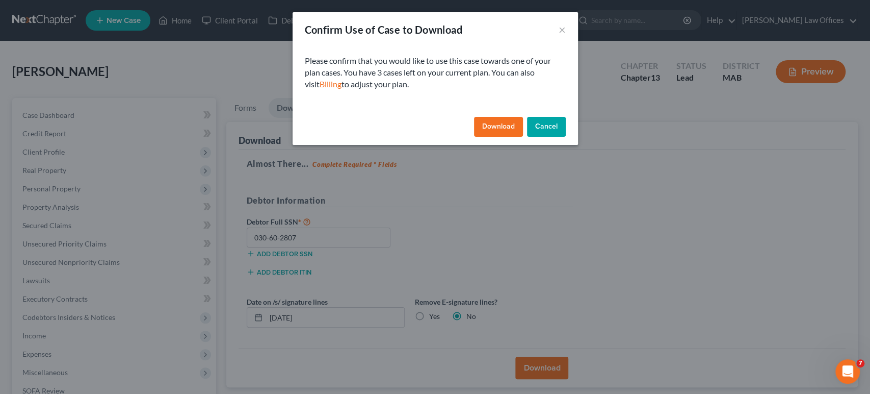
click at [496, 128] on button "Download" at bounding box center [498, 127] width 49 height 20
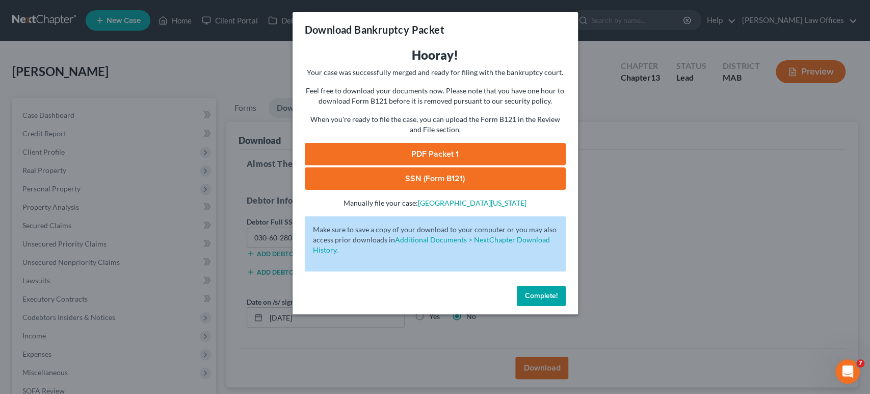
click at [485, 156] on link "PDF Packet 1" at bounding box center [435, 154] width 261 height 22
click at [437, 173] on link "SSN (Form B121)" at bounding box center [435, 178] width 261 height 22
click at [538, 298] on span "Complete!" at bounding box center [541, 295] width 33 height 9
